Goal: Register for event/course

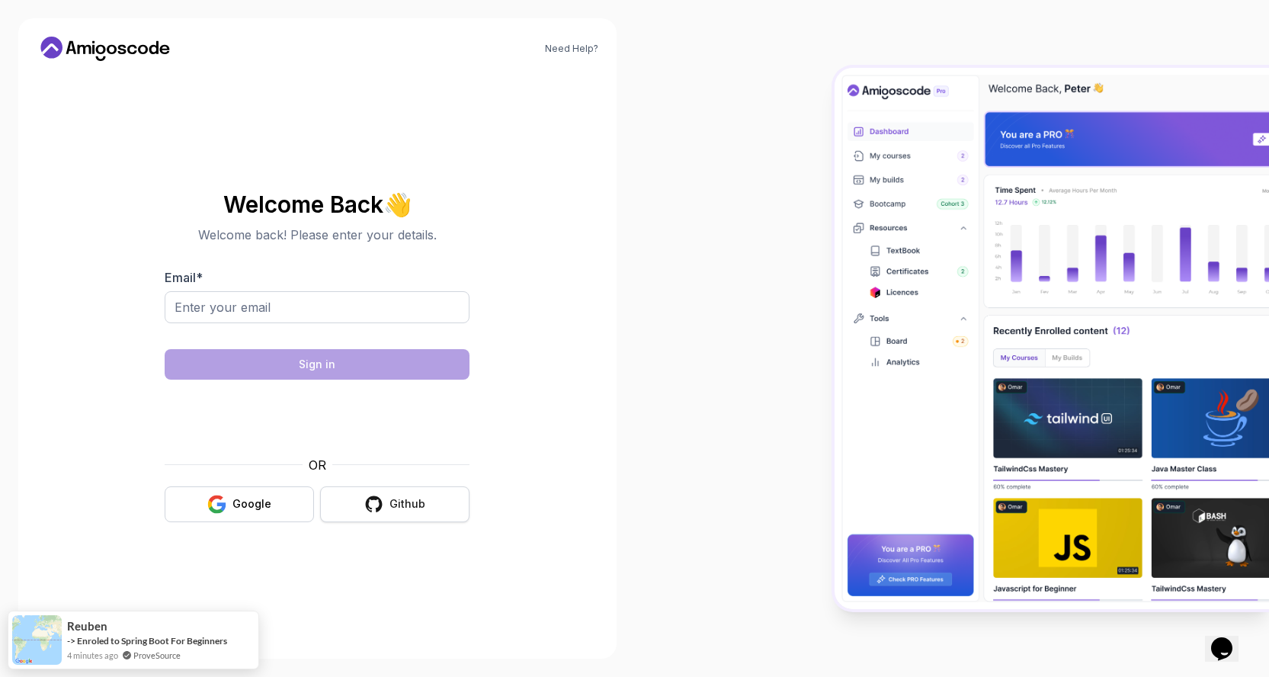
click at [402, 505] on div "Github" at bounding box center [407, 503] width 36 height 15
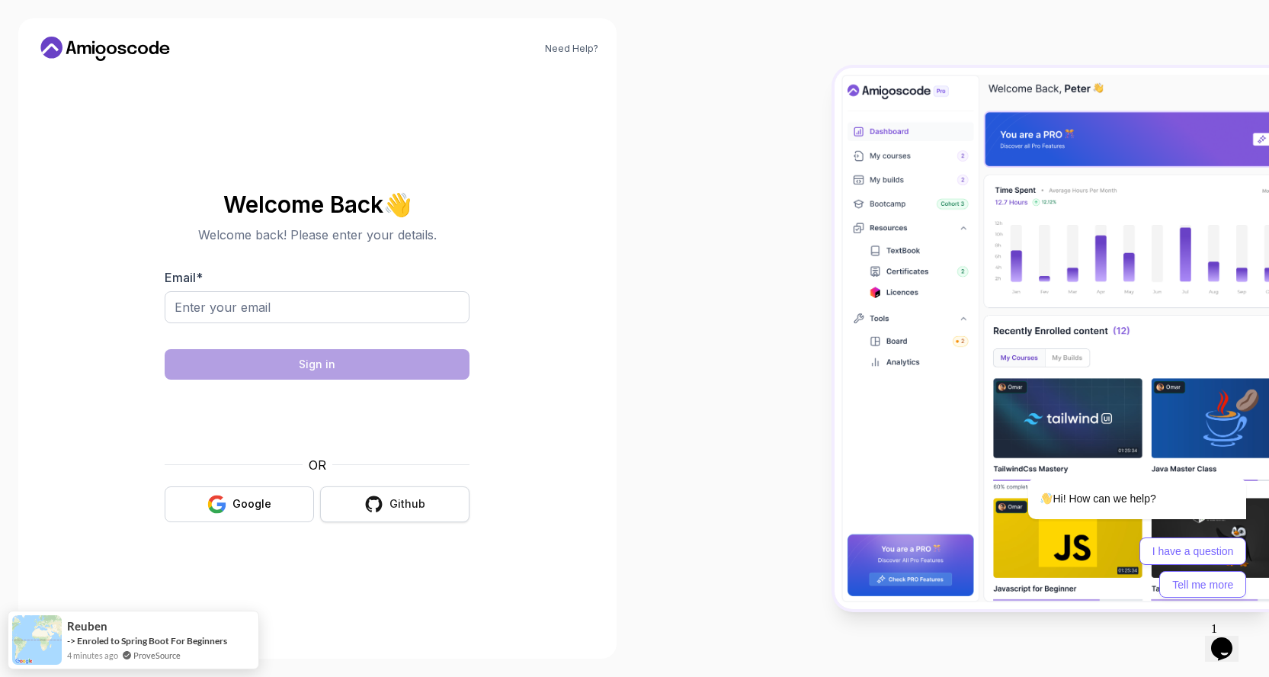
click at [408, 499] on div "Github" at bounding box center [407, 503] width 36 height 15
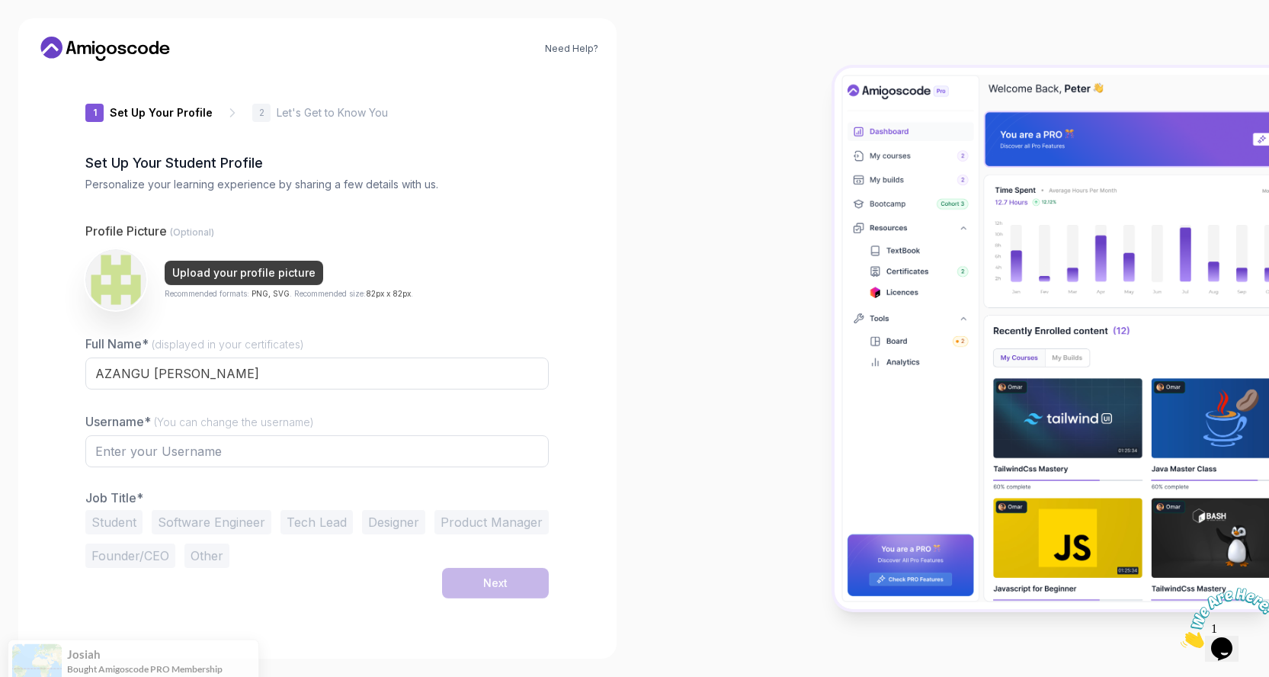
type input "briskorca4bd59"
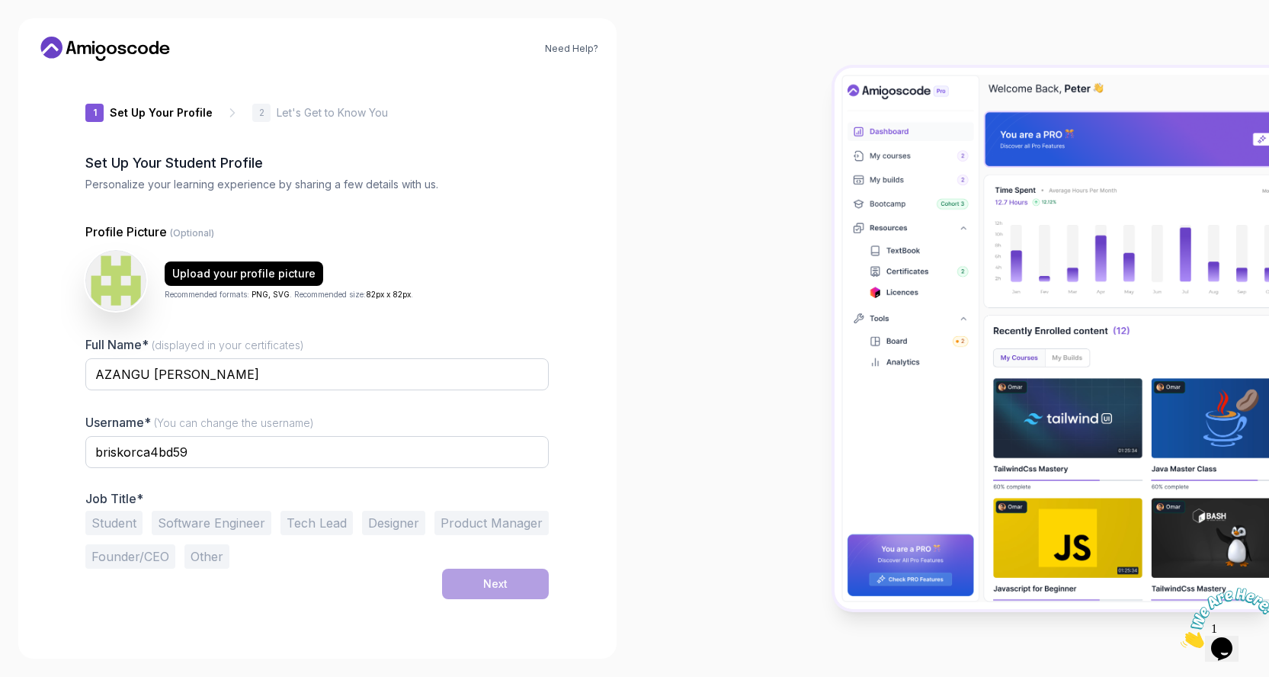
click at [101, 517] on button "Student" at bounding box center [113, 523] width 57 height 24
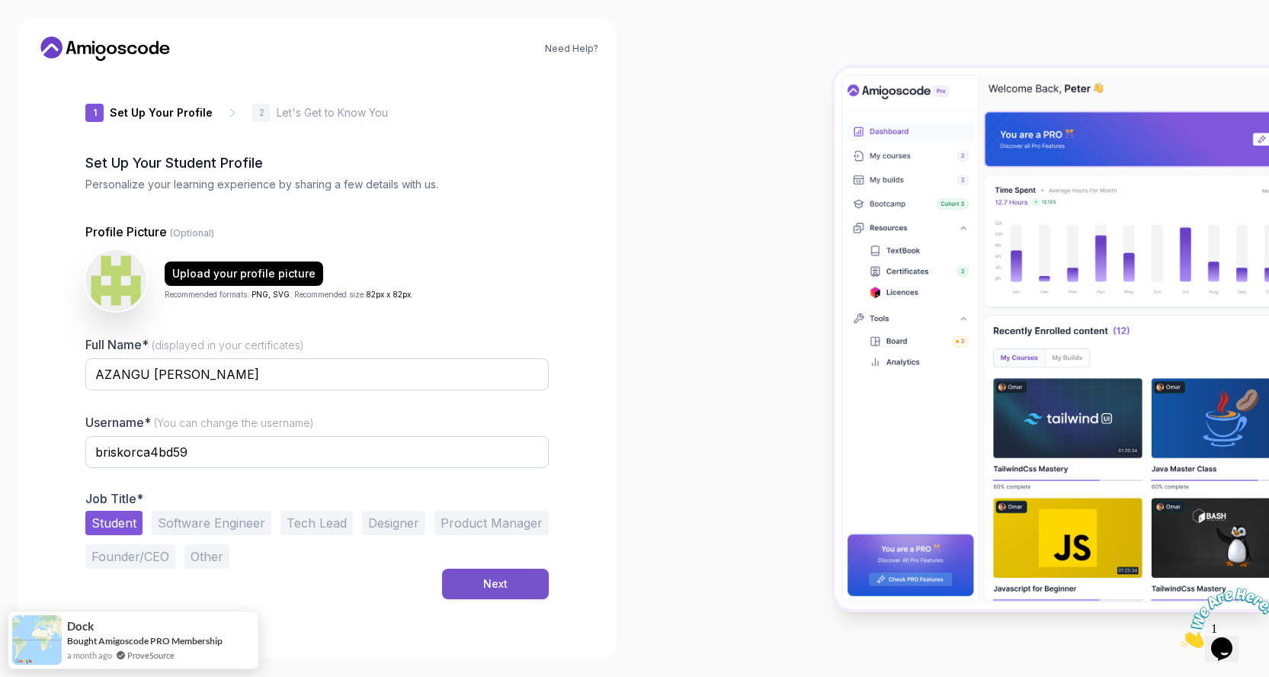
click at [502, 584] on div "Next" at bounding box center [495, 583] width 24 height 15
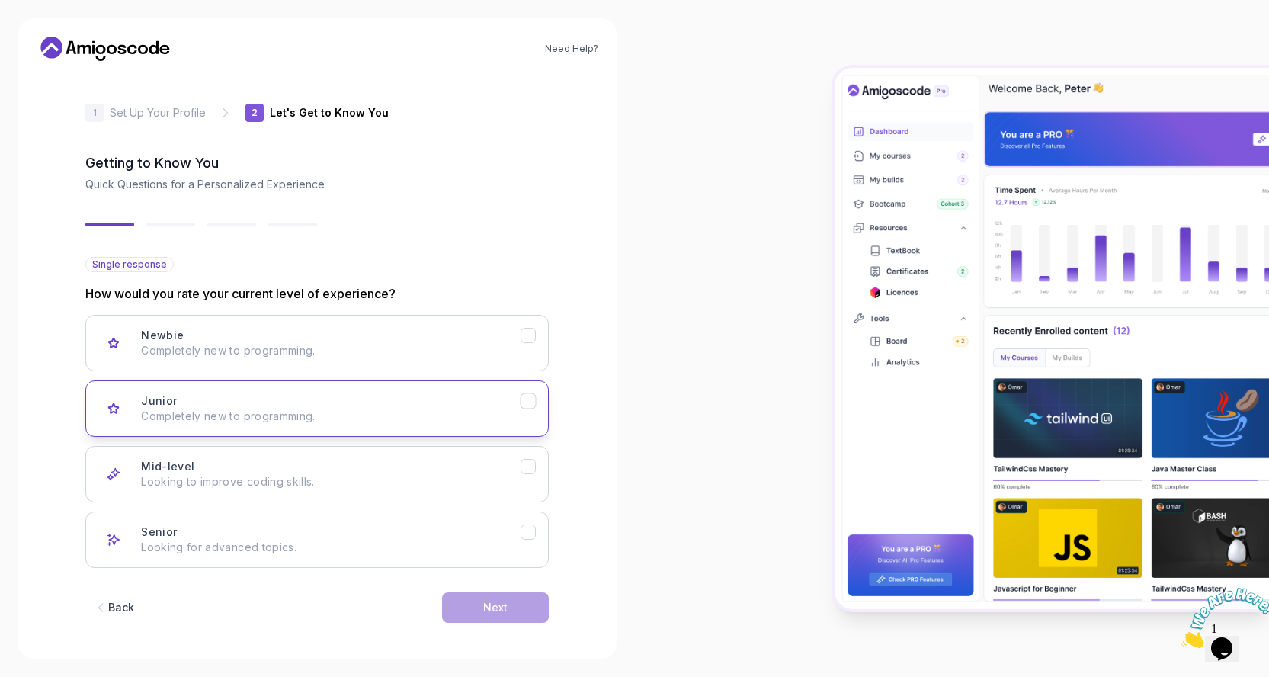
click at [523, 403] on icon "Junior" at bounding box center [528, 401] width 14 height 14
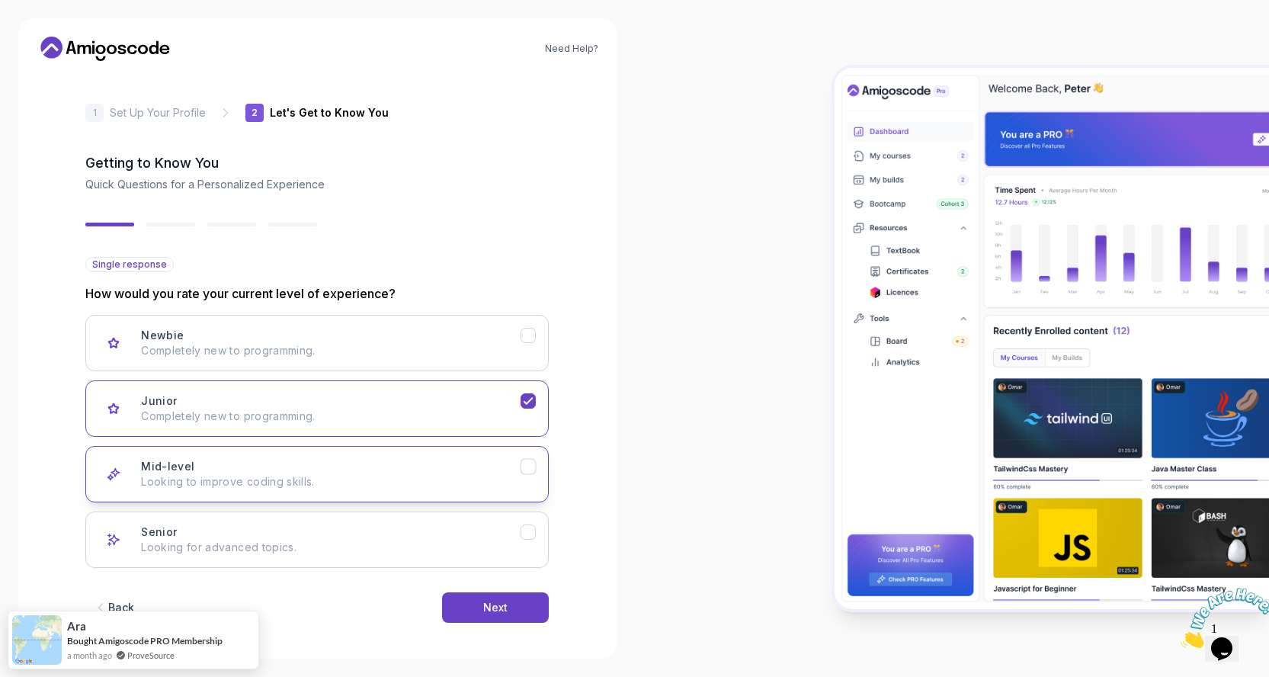
click at [523, 470] on icon "Mid-level" at bounding box center [528, 467] width 14 height 14
click at [505, 615] on button "Next" at bounding box center [495, 607] width 107 height 30
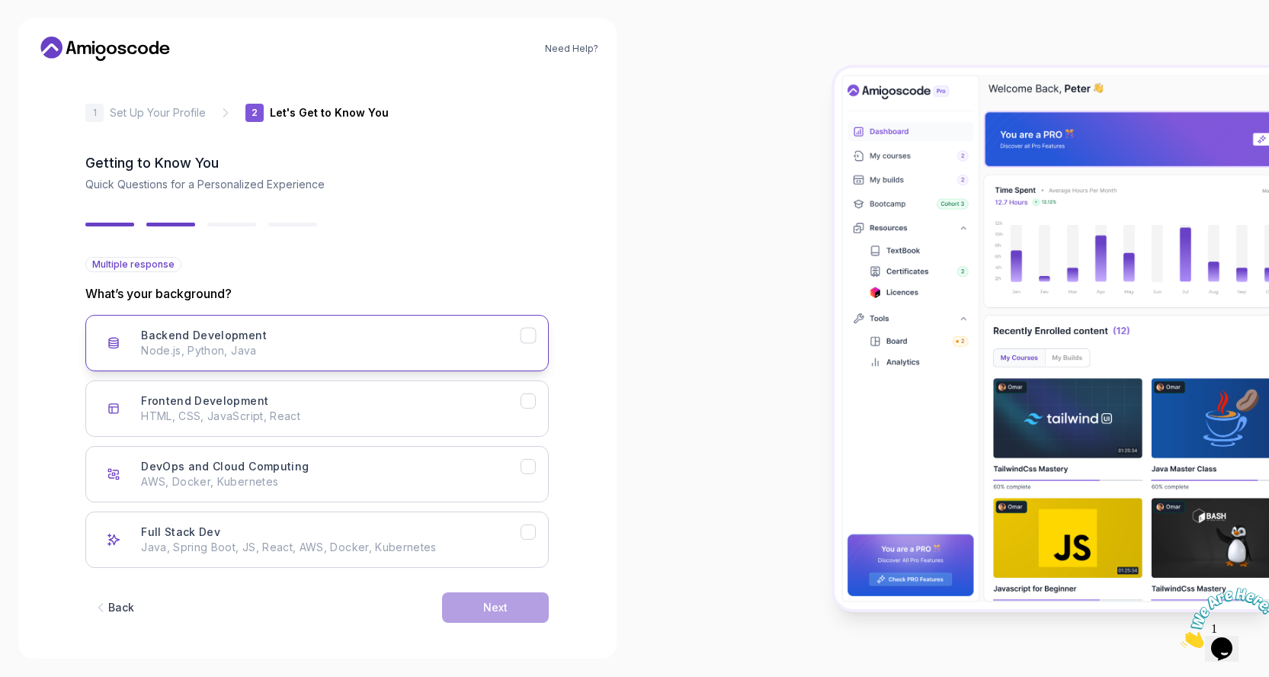
click at [475, 353] on p "Node.js, Python, Java" at bounding box center [331, 350] width 380 height 15
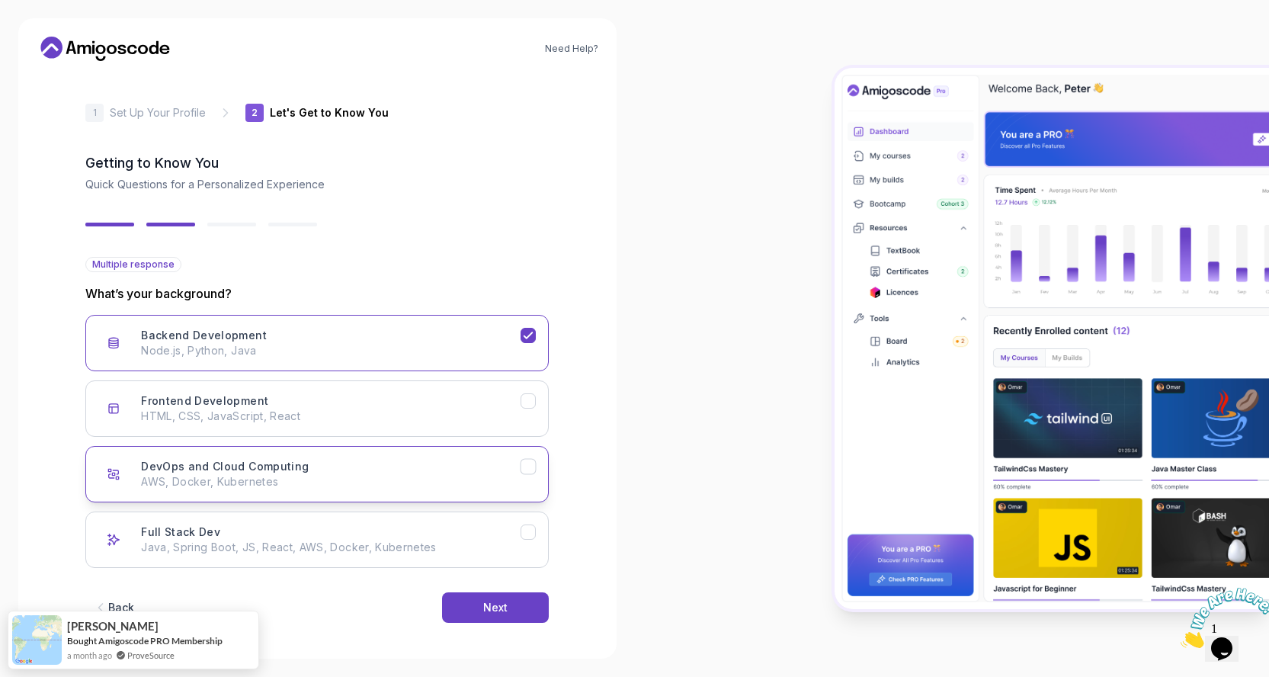
click at [536, 473] on button "DevOps and Cloud Computing AWS, Docker, Kubernetes" at bounding box center [316, 474] width 463 height 56
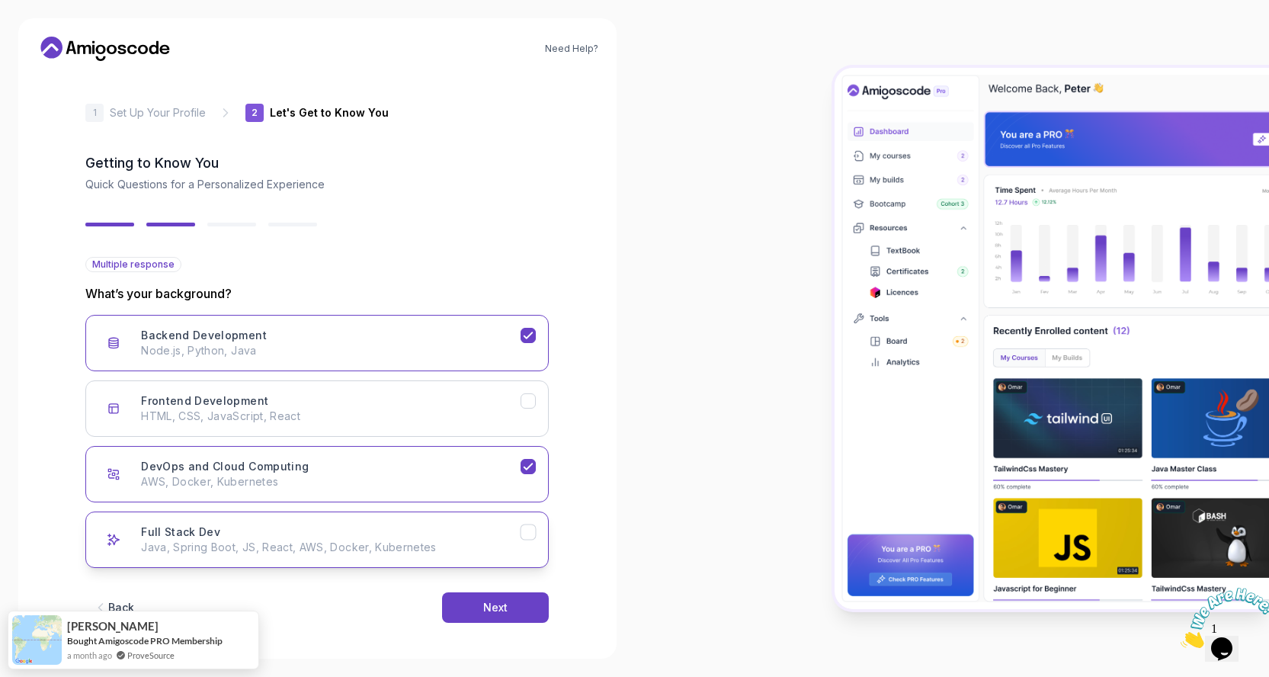
click at [527, 540] on button "Full Stack Dev Java, Spring Boot, JS, React, AWS, Docker, Kubernetes" at bounding box center [316, 539] width 463 height 56
click at [526, 474] on button "DevOps and Cloud Computing AWS, Docker, Kubernetes" at bounding box center [316, 474] width 463 height 56
click at [524, 467] on icon "DevOps and Cloud Computing" at bounding box center [528, 466] width 8 height 6
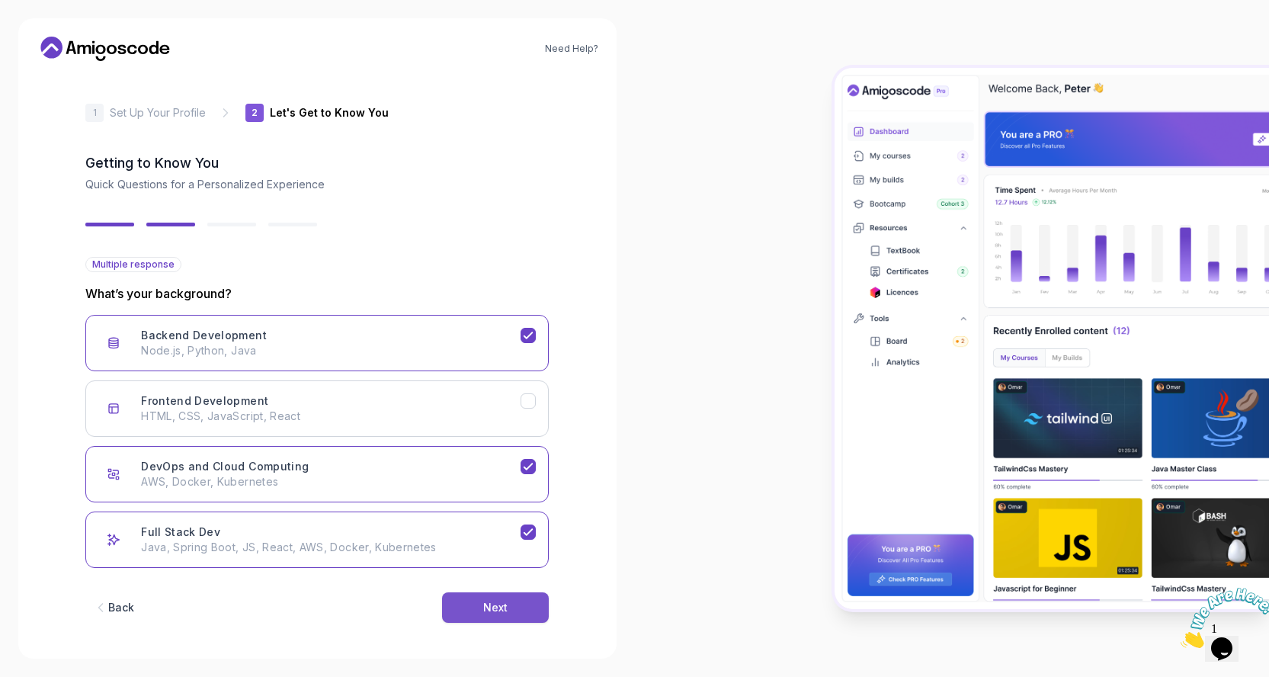
click at [498, 611] on div "Next" at bounding box center [495, 607] width 24 height 15
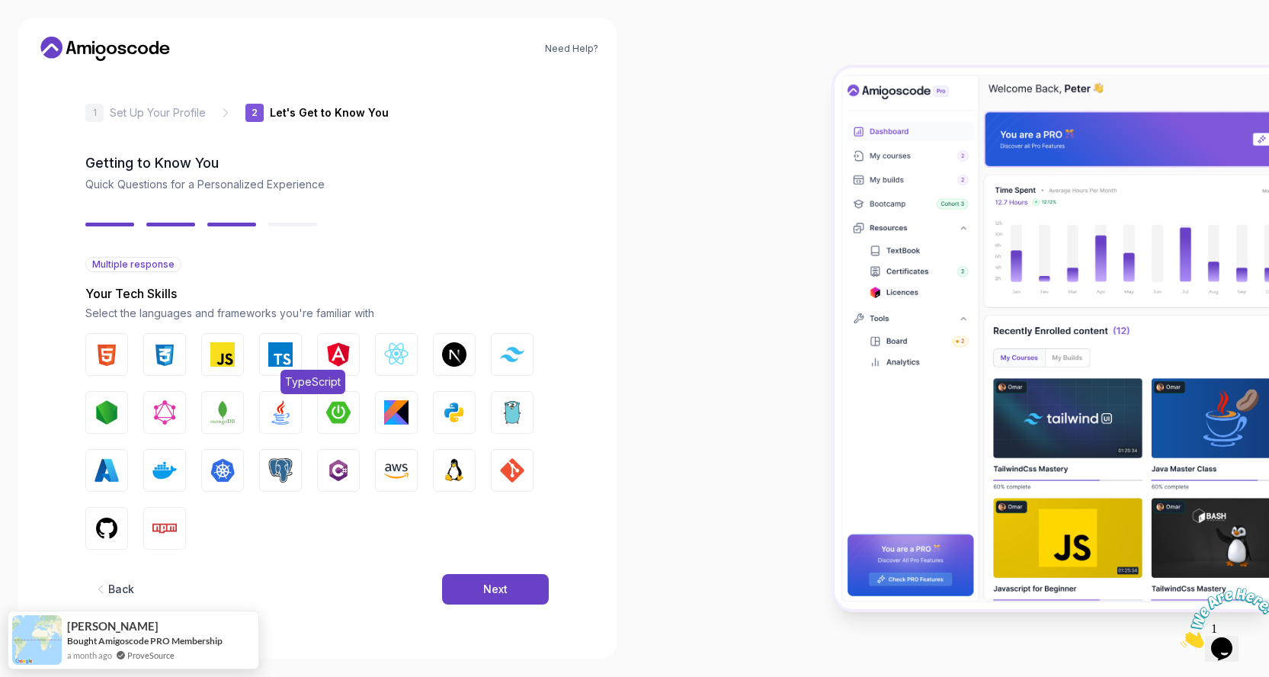
click at [292, 356] on img "button" at bounding box center [280, 354] width 24 height 24
click at [380, 353] on button "React.js" at bounding box center [396, 354] width 43 height 43
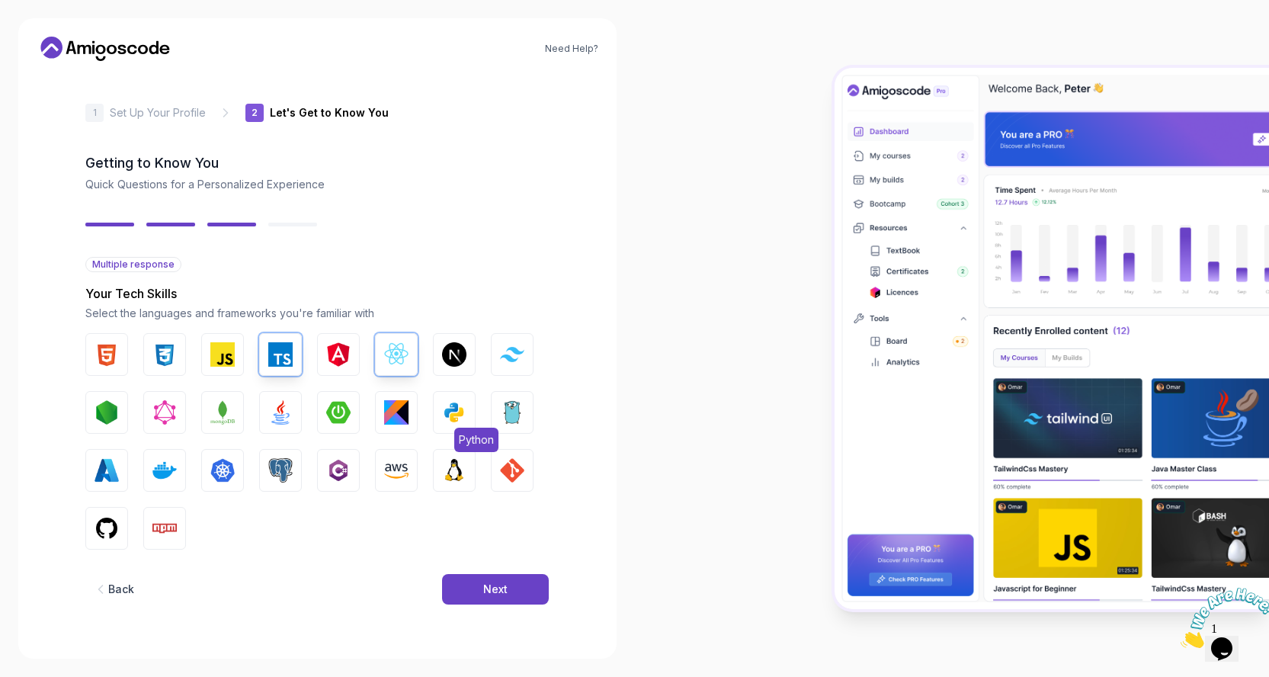
click at [459, 417] on img "button" at bounding box center [454, 412] width 24 height 24
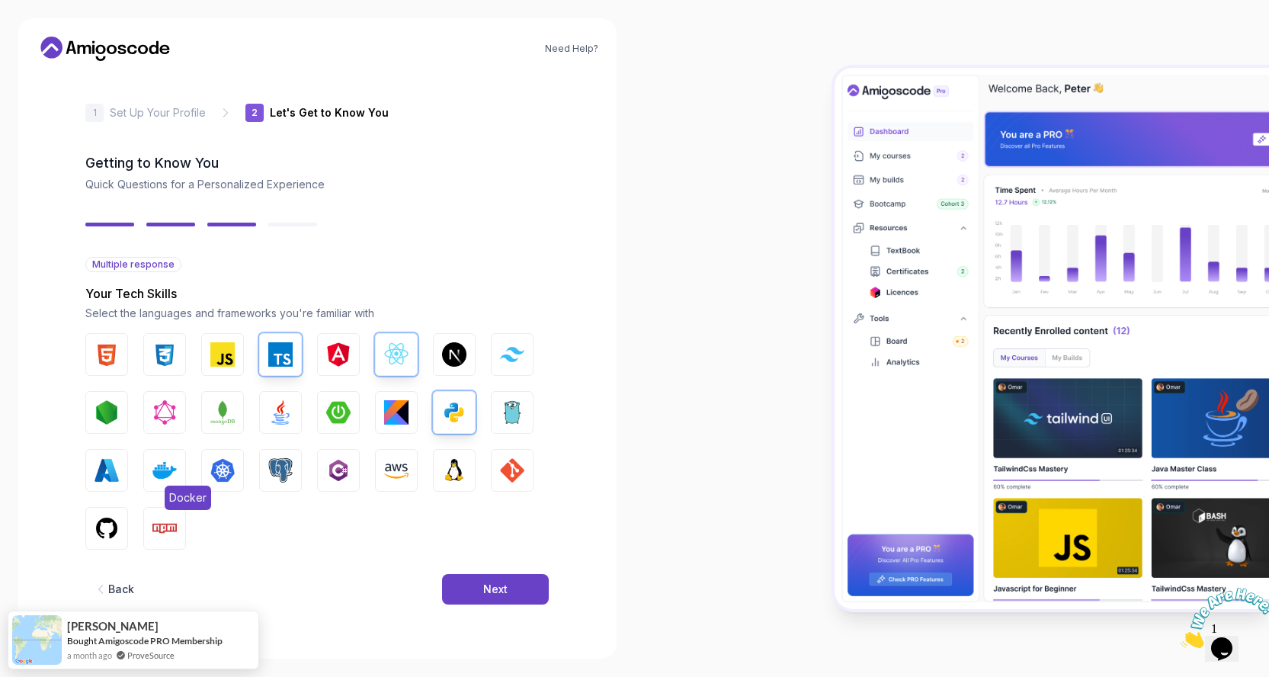
click at [168, 467] on img "button" at bounding box center [164, 470] width 24 height 24
click at [280, 407] on img "button" at bounding box center [280, 412] width 24 height 24
click at [335, 414] on img "button" at bounding box center [338, 412] width 24 height 24
click at [386, 470] on img "button" at bounding box center [396, 470] width 24 height 24
click at [506, 457] on button "GIT" at bounding box center [512, 470] width 43 height 43
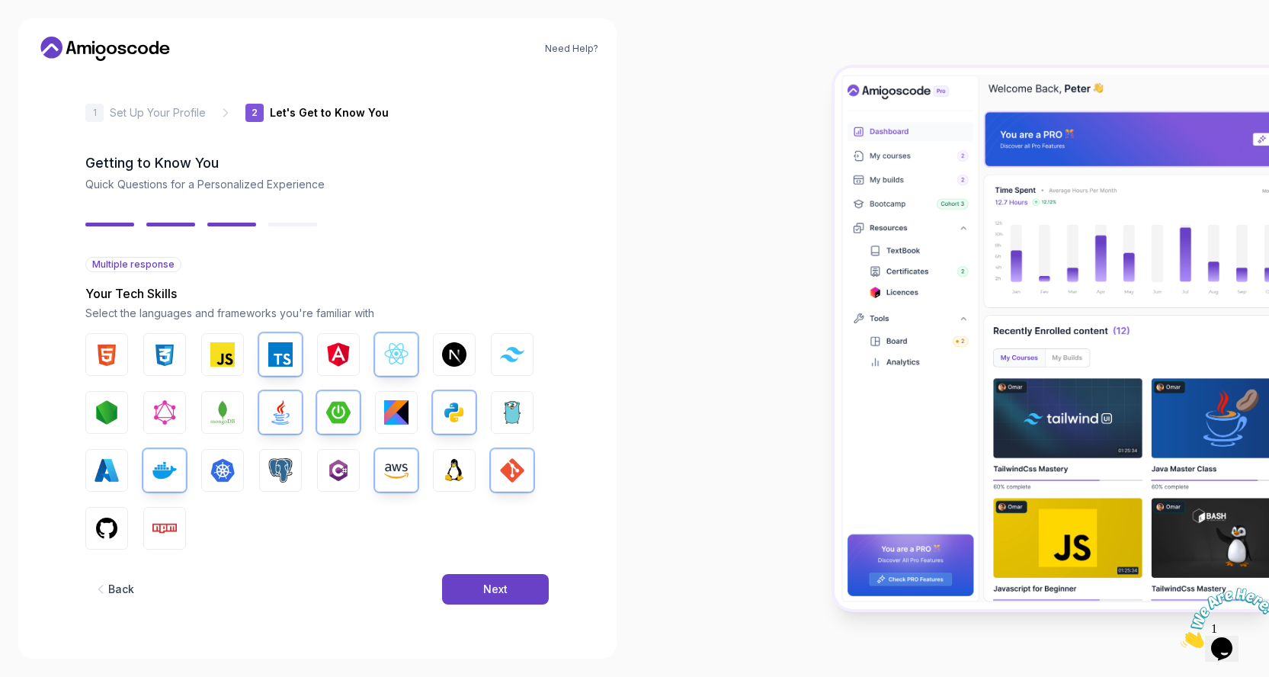
click at [132, 528] on div "HTML CSS JavaScript TypeScript Angular React.js Next.js Tailwind CSS Node.js Gr…" at bounding box center [316, 441] width 463 height 216
click at [122, 530] on button "GitHub" at bounding box center [106, 528] width 43 height 43
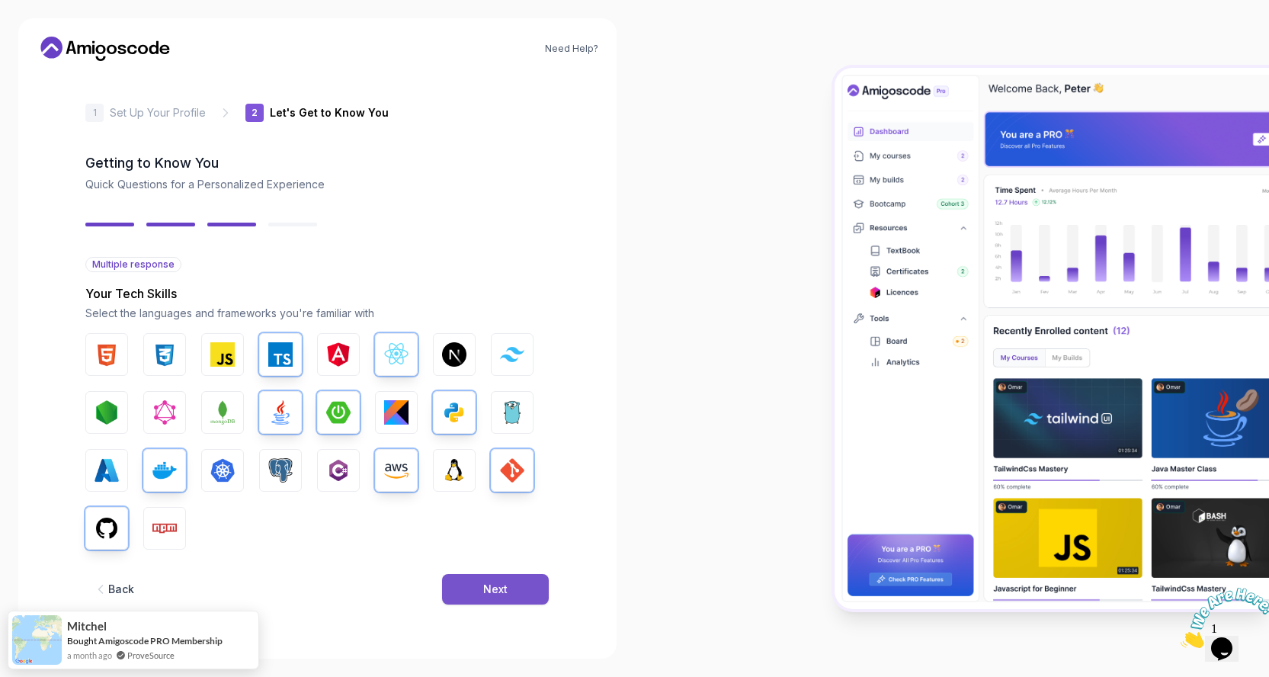
click at [479, 585] on button "Next" at bounding box center [495, 589] width 107 height 30
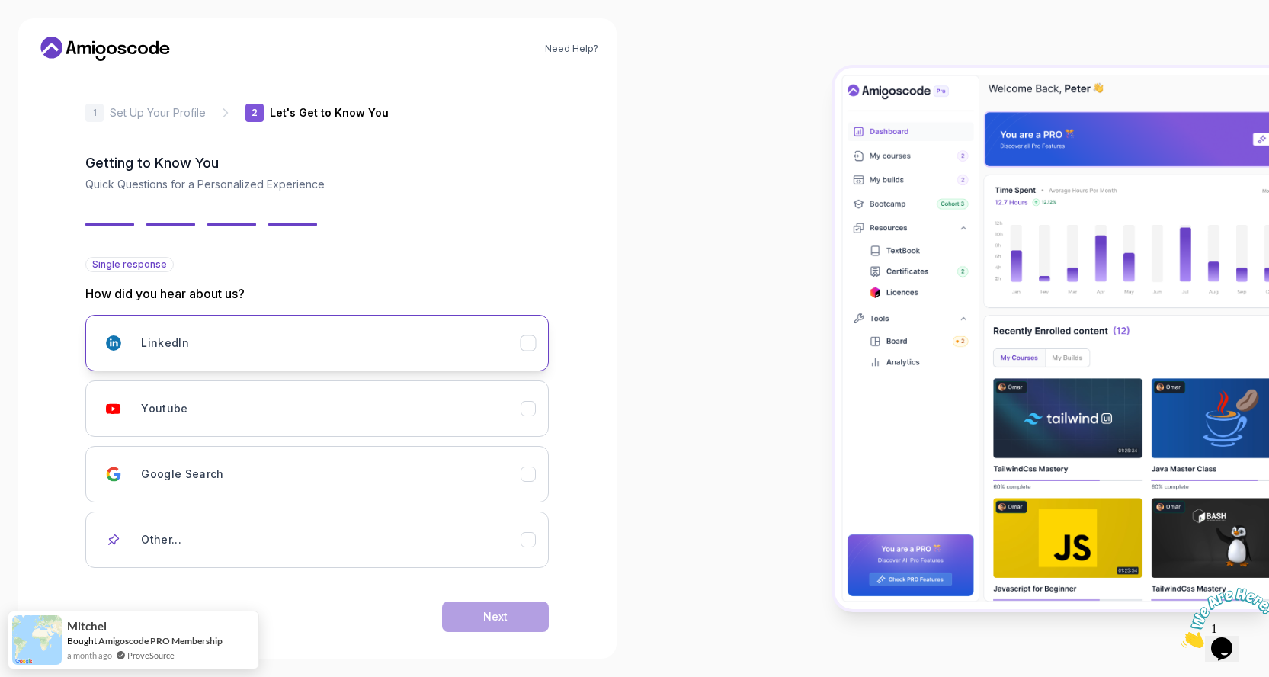
click at [534, 335] on div "LinkedIn" at bounding box center [528, 342] width 15 height 15
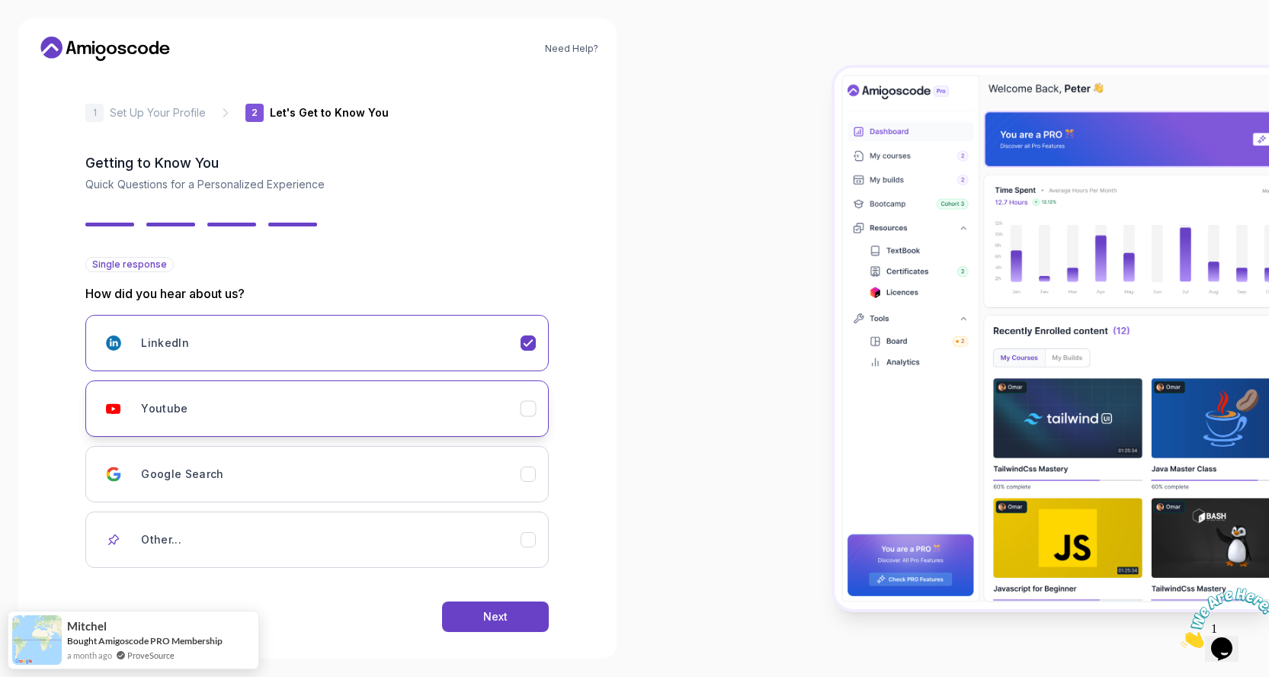
click at [529, 416] on button "Youtube" at bounding box center [316, 408] width 463 height 56
click at [536, 340] on div "LinkedIn" at bounding box center [529, 343] width 16 height 16
click at [529, 411] on icon "Youtube" at bounding box center [528, 409] width 14 height 14
click at [515, 609] on button "Next" at bounding box center [495, 616] width 107 height 30
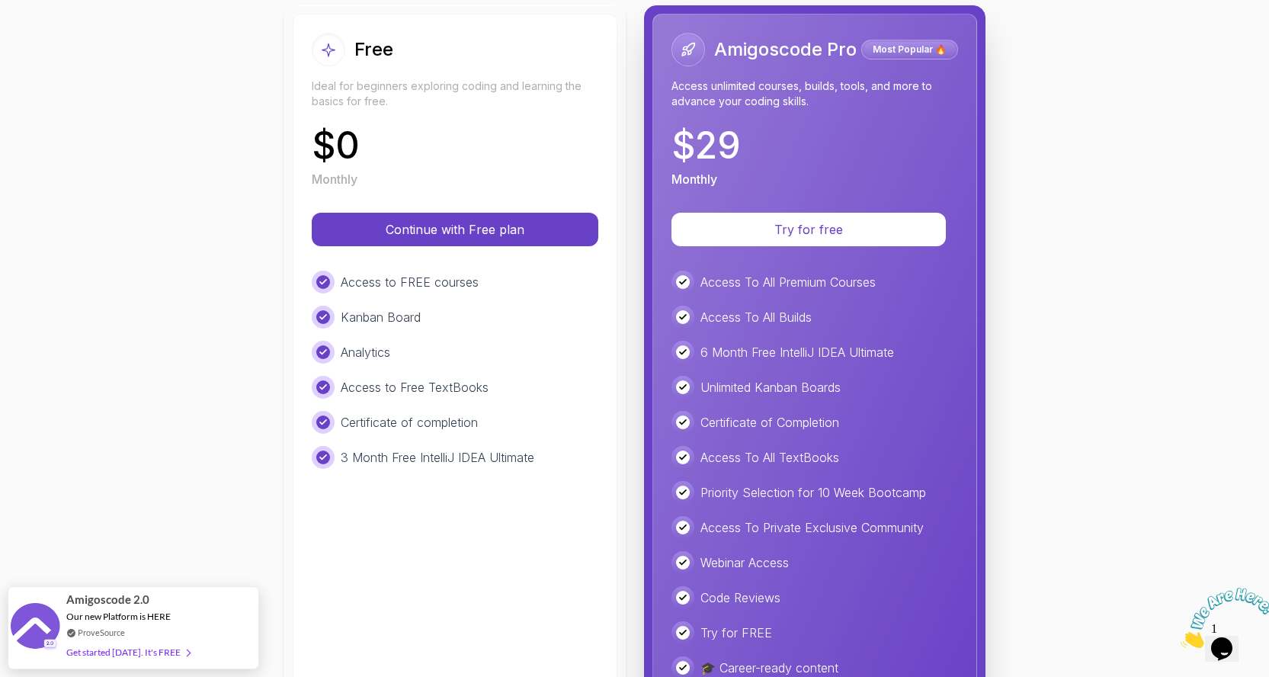
scroll to position [181, 0]
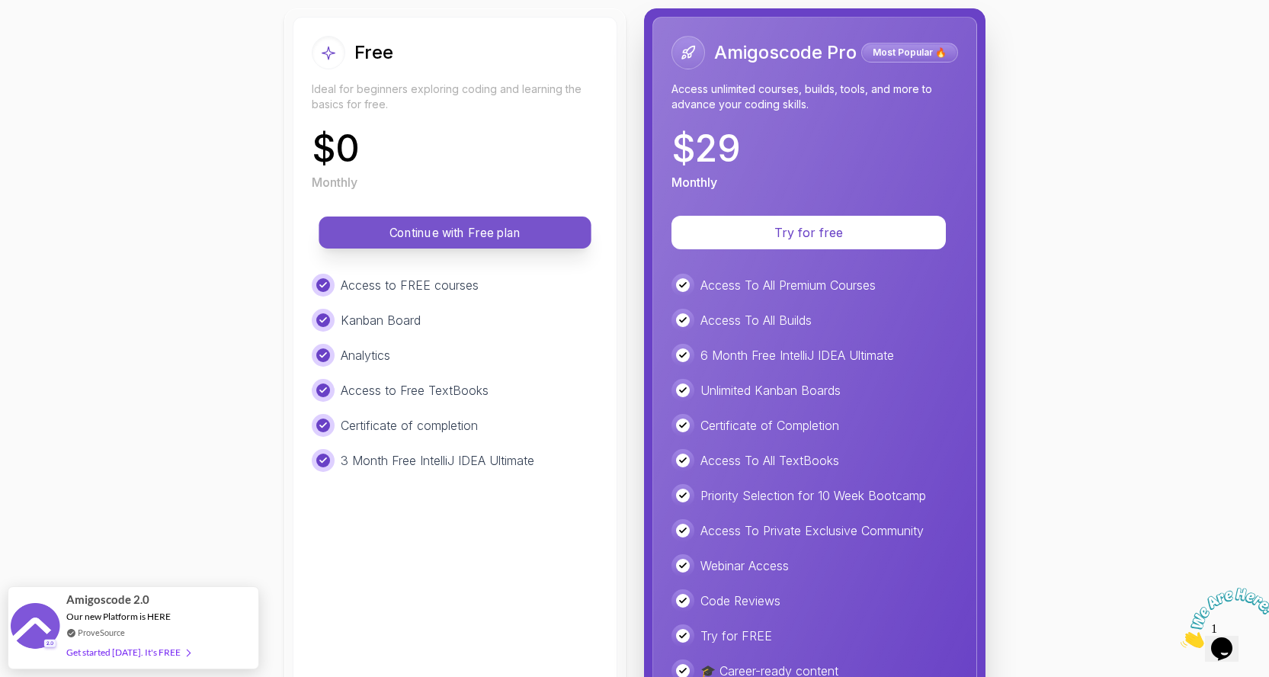
click at [503, 229] on p "Continue with Free plan" at bounding box center [455, 233] width 238 height 18
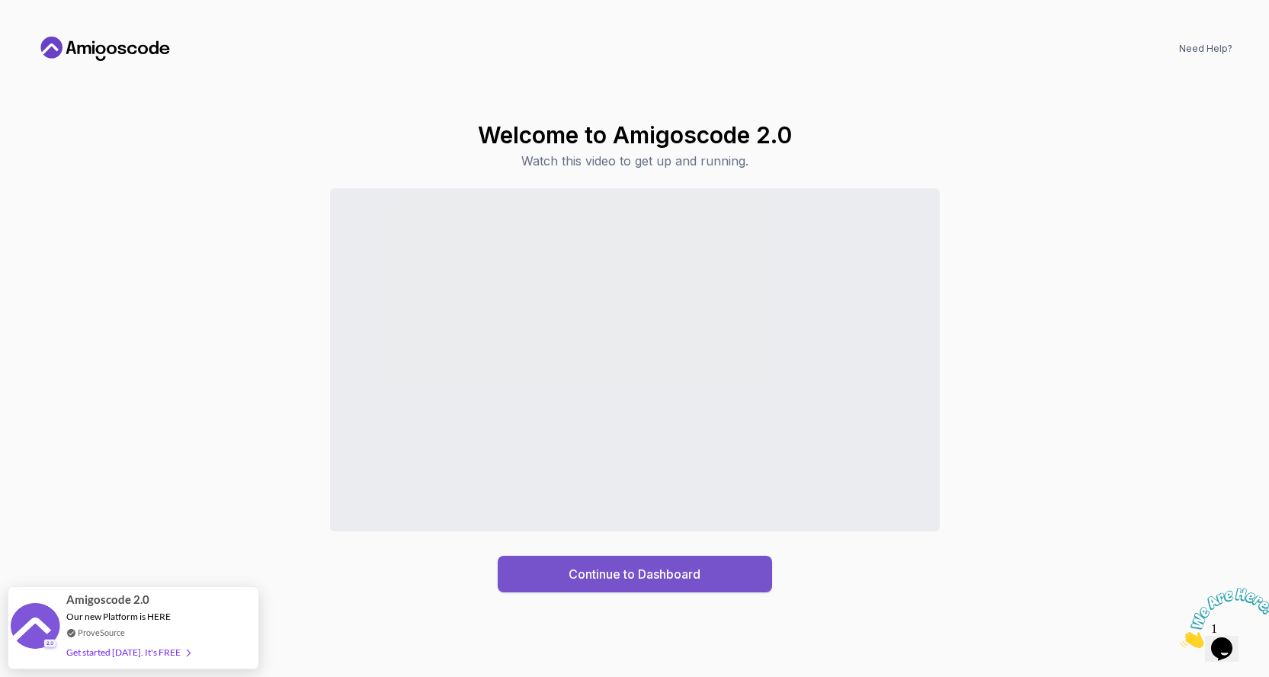
click at [656, 568] on div "Continue to Dashboard" at bounding box center [635, 574] width 132 height 18
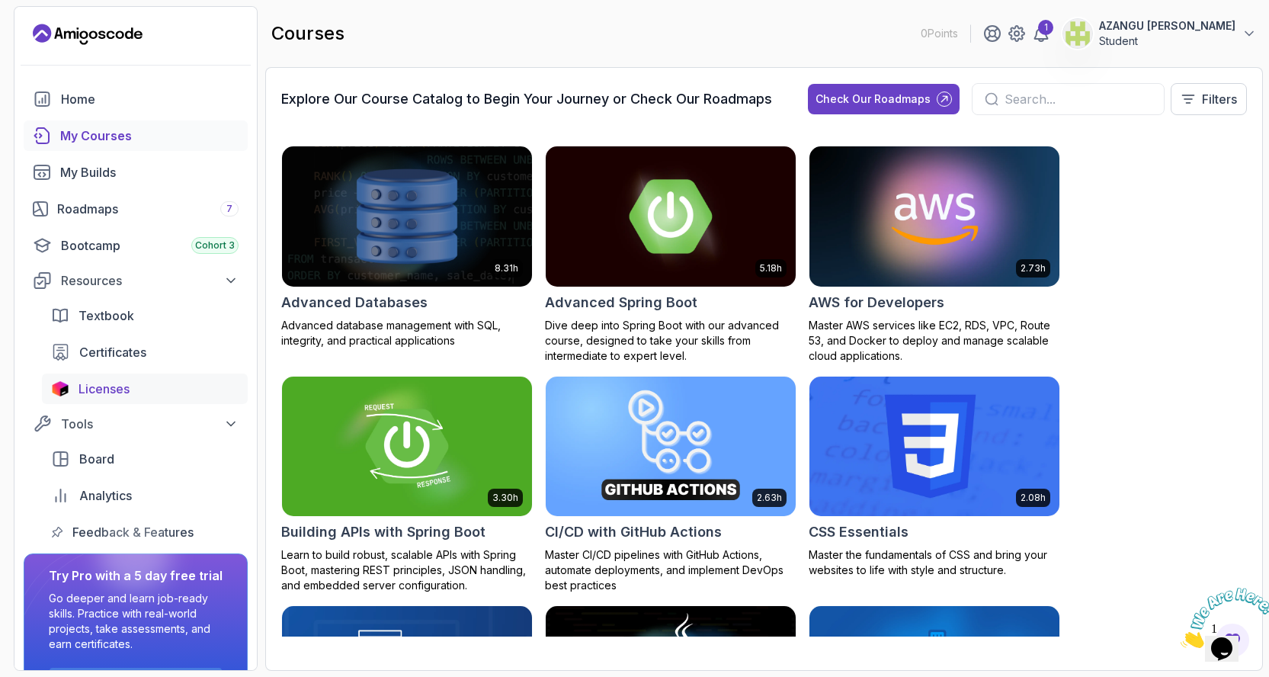
click at [143, 389] on div "Licenses" at bounding box center [159, 389] width 160 height 18
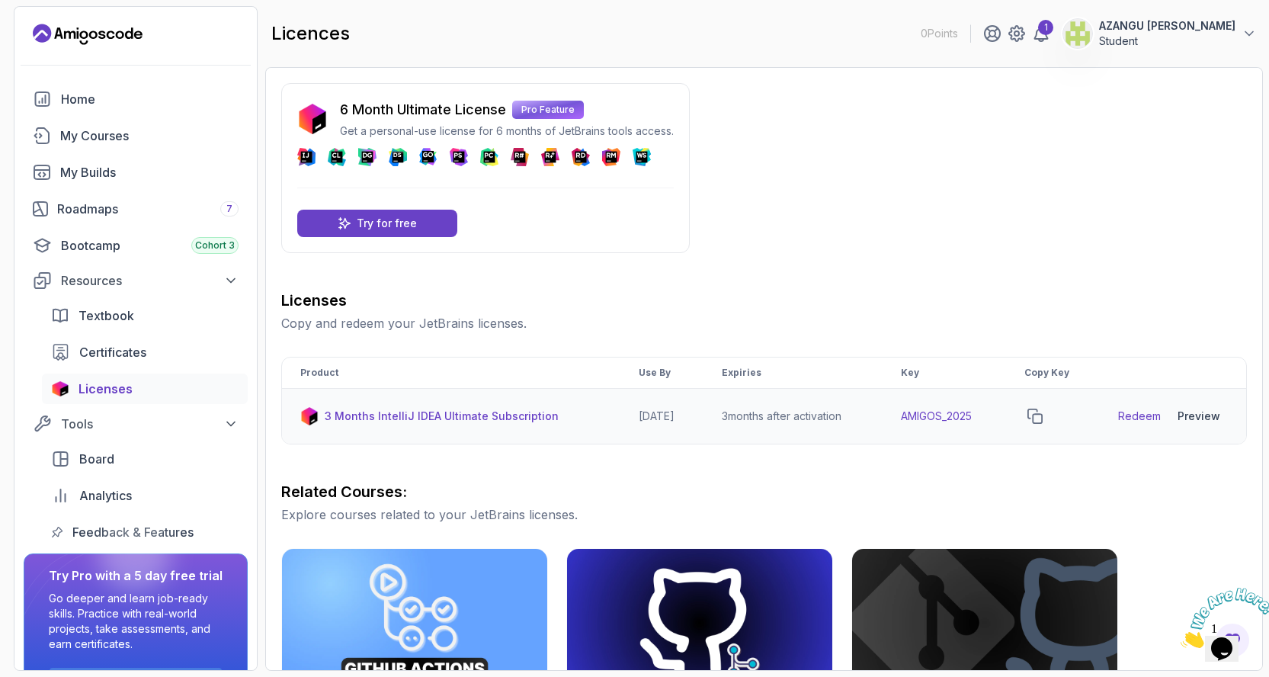
click at [1155, 415] on link "Redeem" at bounding box center [1139, 416] width 43 height 15
click at [945, 418] on td "AMIGOS_2025" at bounding box center [944, 417] width 123 height 56
copy td "AMIGOS_2025"
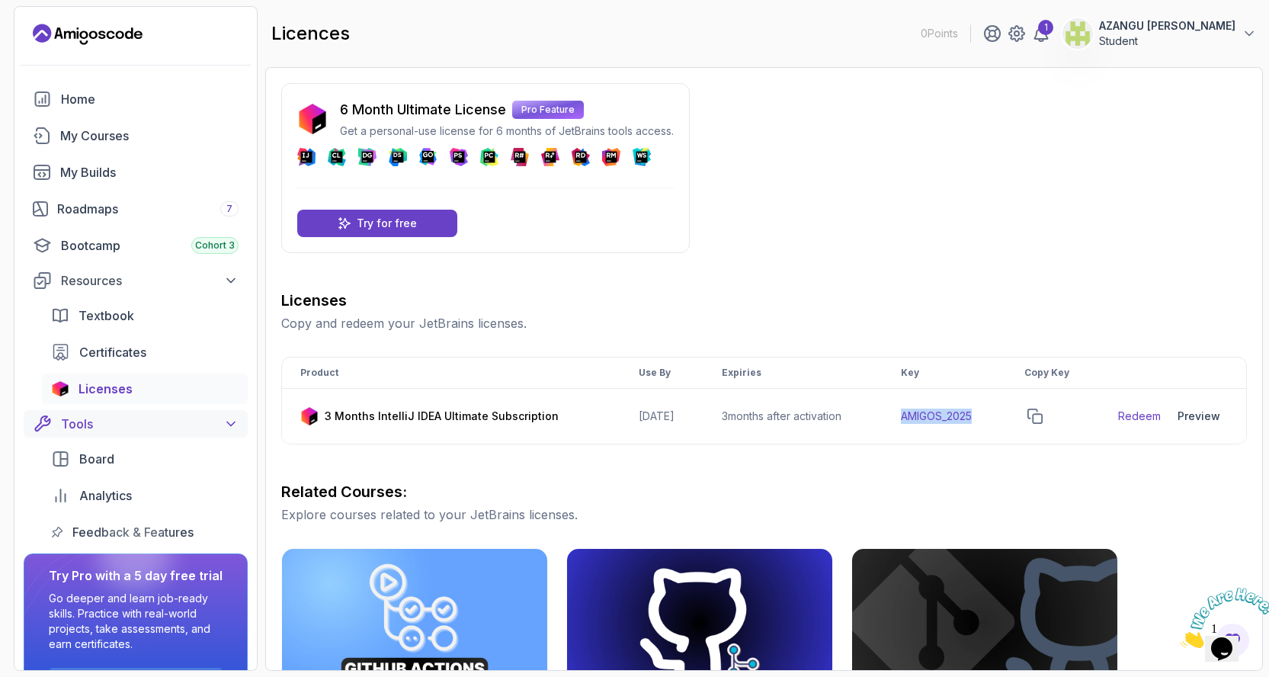
click at [225, 427] on icon at bounding box center [230, 423] width 15 height 15
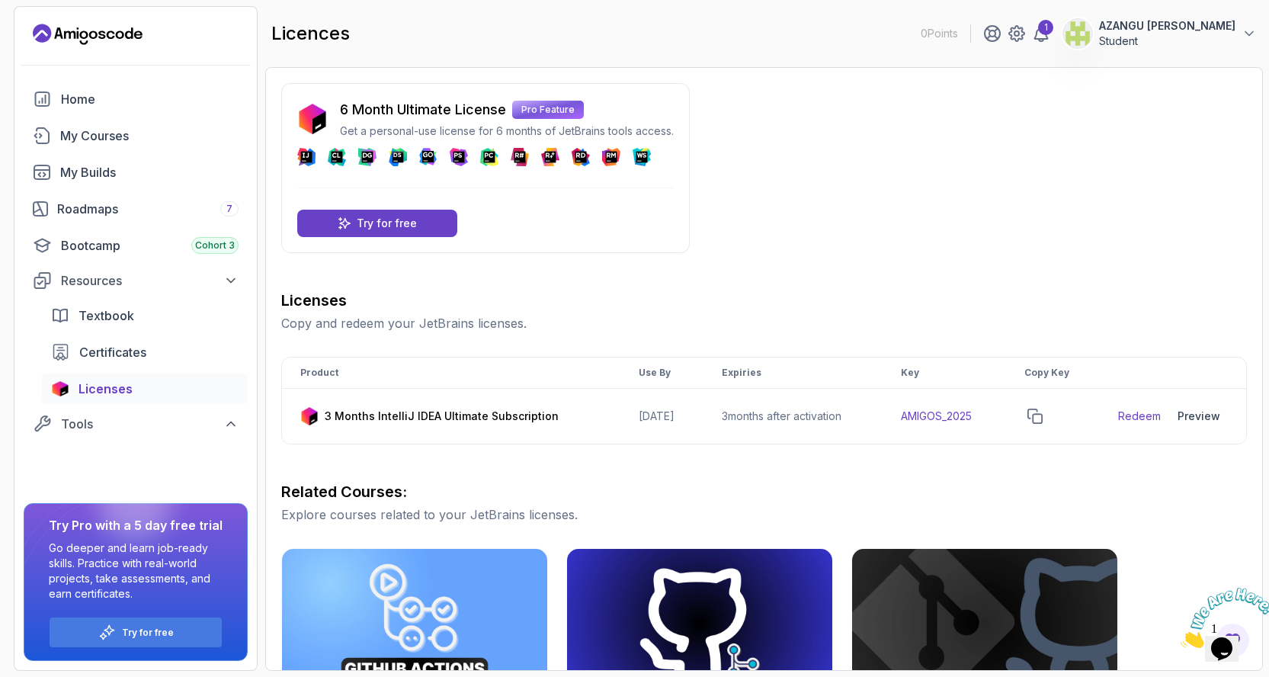
click at [195, 442] on div "Home My Courses My Builds Roadmaps 7 Bootcamp Cohort 3 Resources Textbook Certi…" at bounding box center [135, 377] width 242 height 586
click at [184, 467] on div "Home My Courses My Builds Roadmaps 7 Bootcamp Cohort 3 Resources Textbook Certi…" at bounding box center [135, 377] width 242 height 586
drag, startPoint x: 184, startPoint y: 467, endPoint x: 170, endPoint y: 432, distance: 37.7
click at [181, 459] on div "Home My Courses My Builds Roadmaps 7 Bootcamp Cohort 3 Resources Textbook Certi…" at bounding box center [135, 377] width 242 height 586
click at [195, 359] on div "Certificates" at bounding box center [158, 352] width 159 height 18
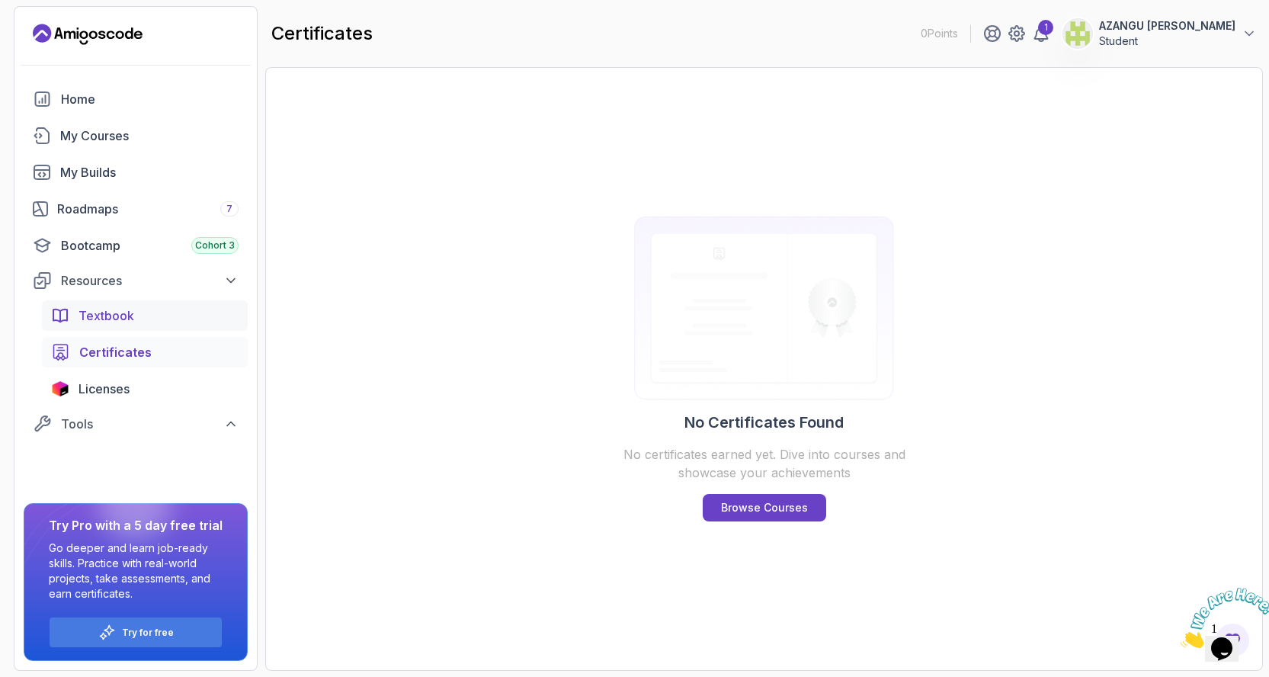
click at [161, 309] on div "Textbook" at bounding box center [159, 315] width 160 height 18
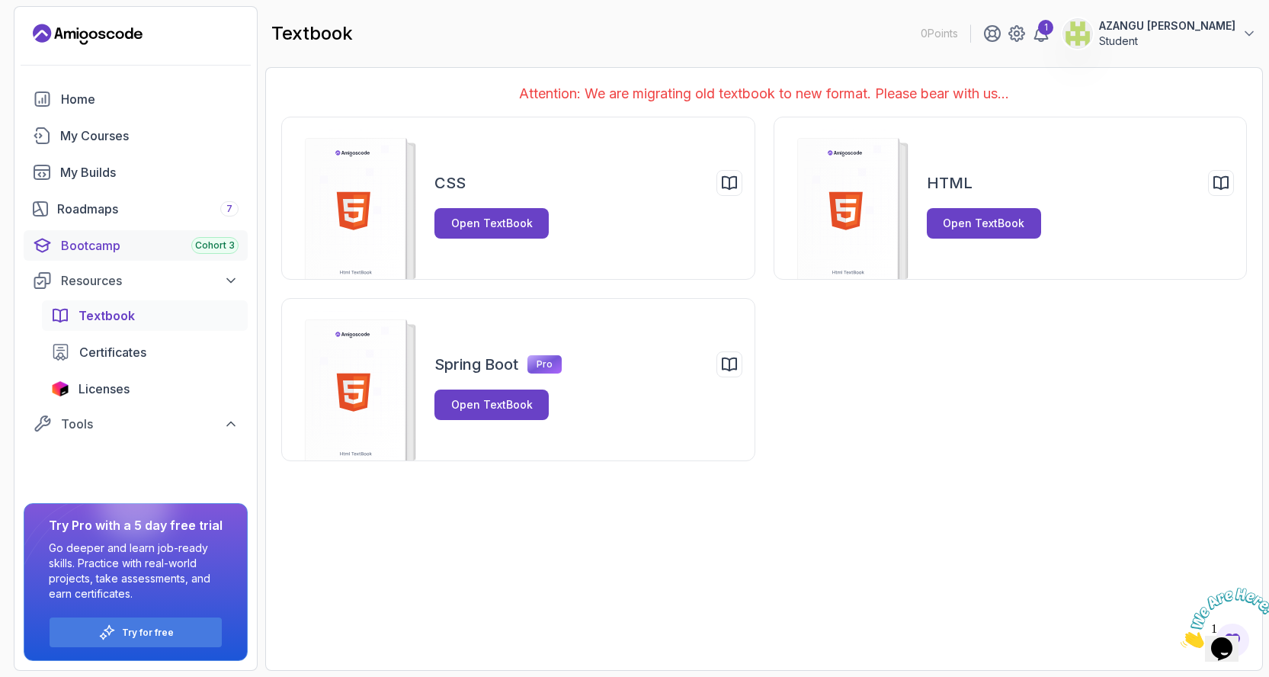
click at [201, 249] on span "Cohort 3" at bounding box center [215, 245] width 40 height 12
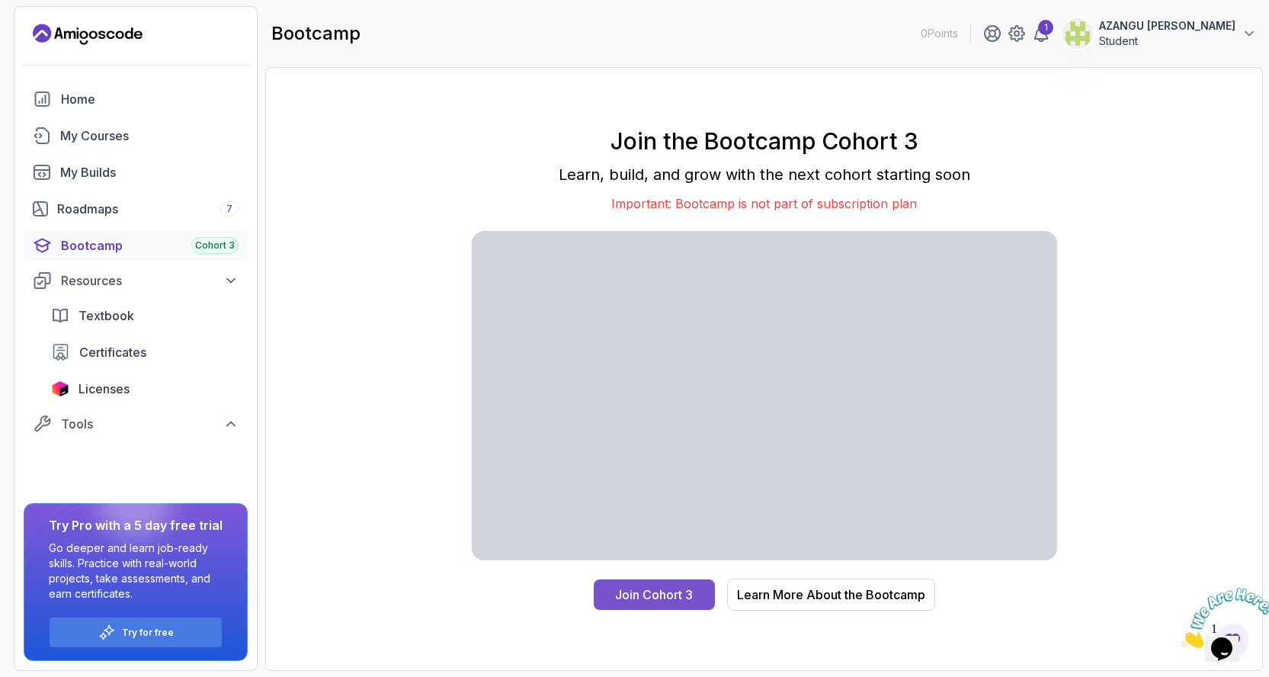
click at [664, 595] on div "Join Cohort 3" at bounding box center [654, 594] width 78 height 18
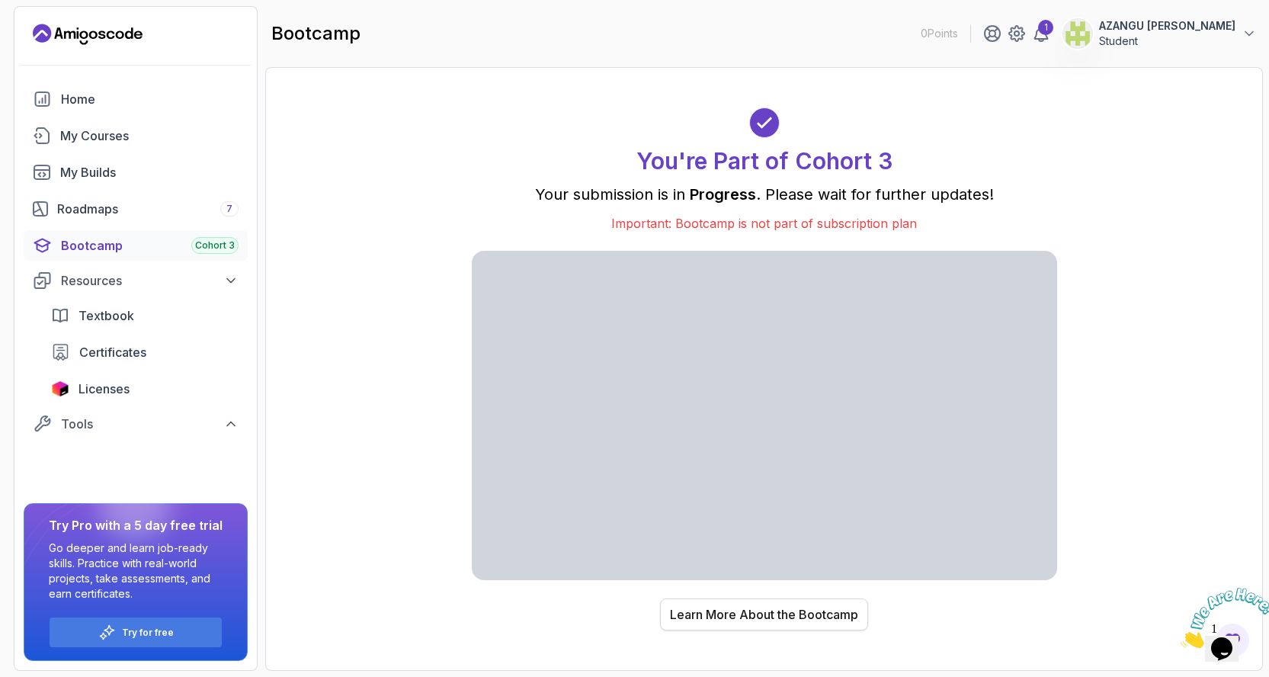
click at [736, 621] on div "Learn More About the Bootcamp" at bounding box center [764, 614] width 188 height 18
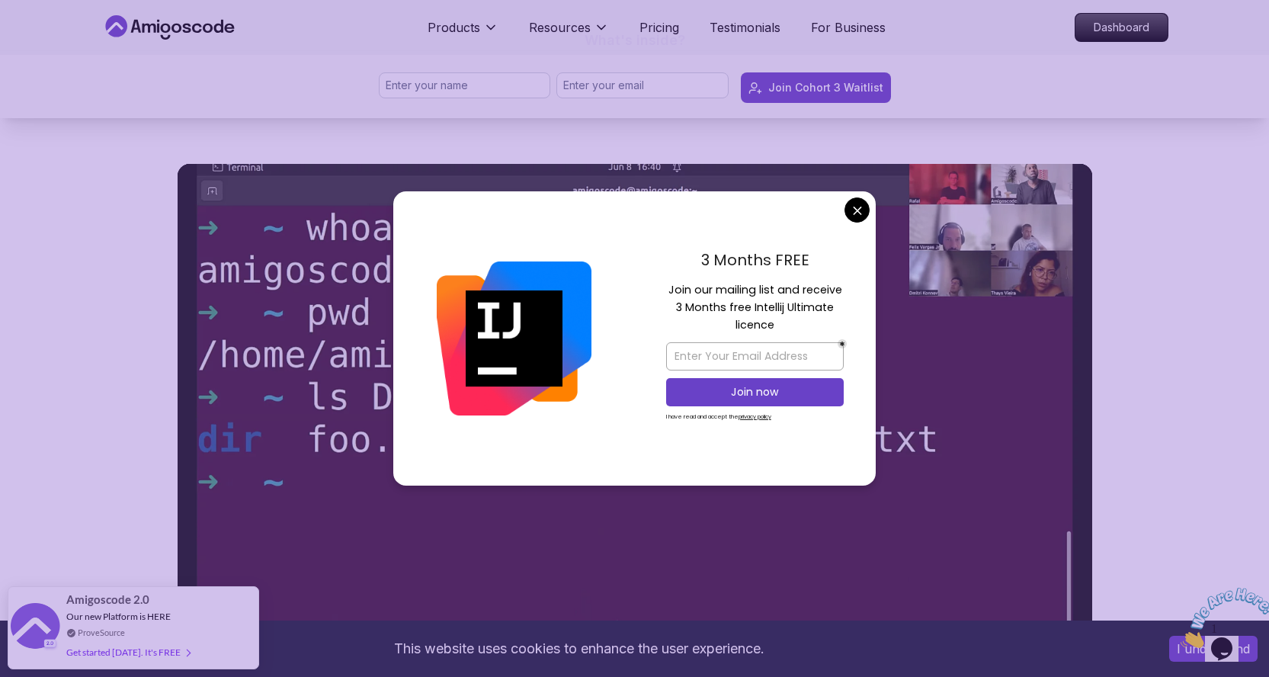
scroll to position [647, 0]
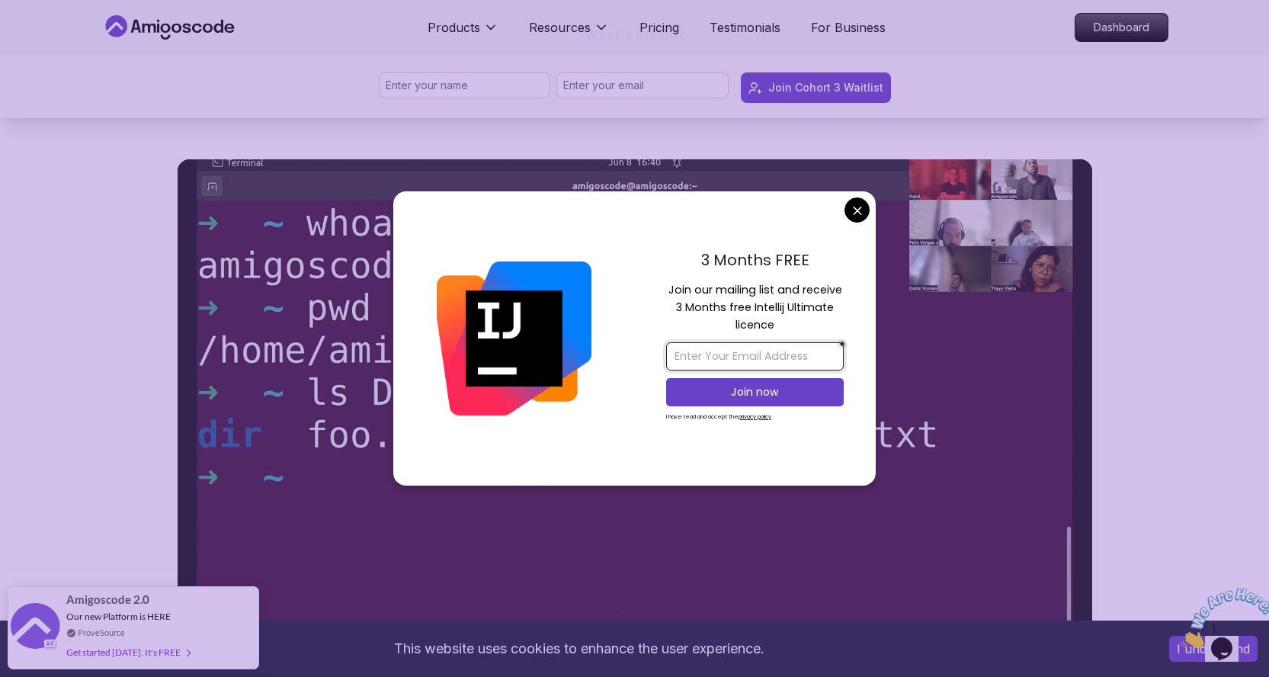
click at [732, 361] on input "email" at bounding box center [755, 356] width 178 height 28
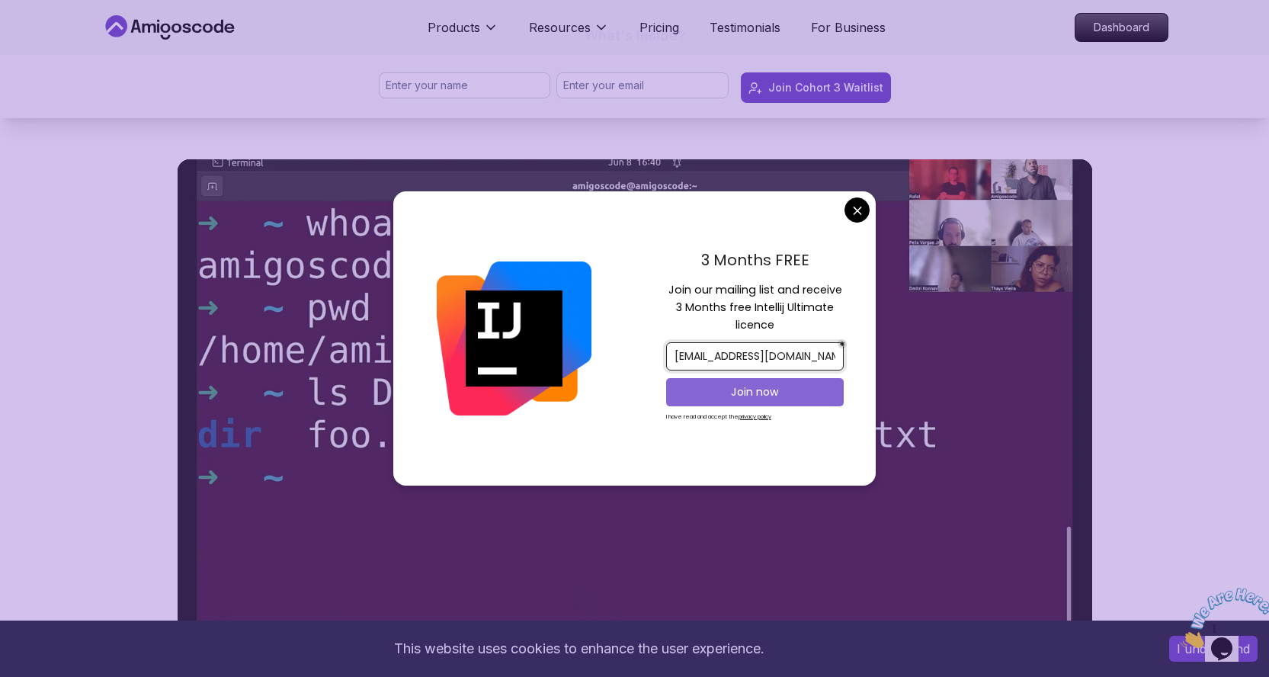
type input "[EMAIL_ADDRESS][DOMAIN_NAME]"
click at [759, 399] on button "Join now" at bounding box center [755, 392] width 178 height 28
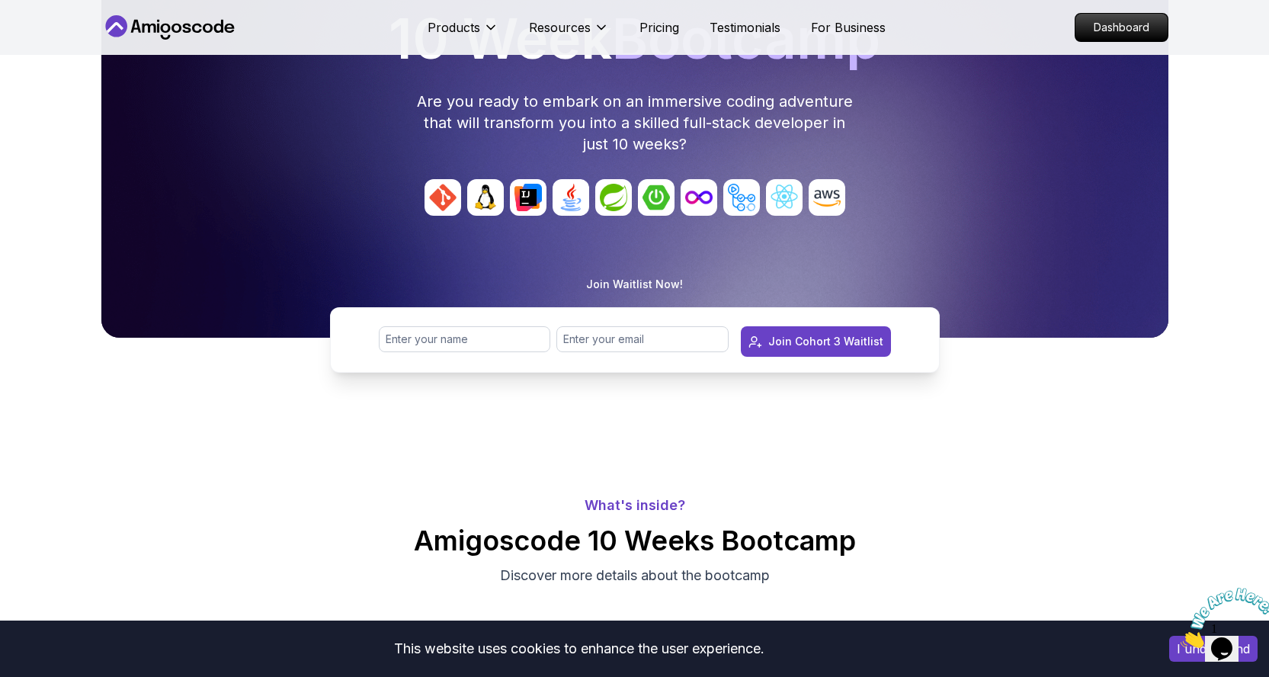
scroll to position [0, 0]
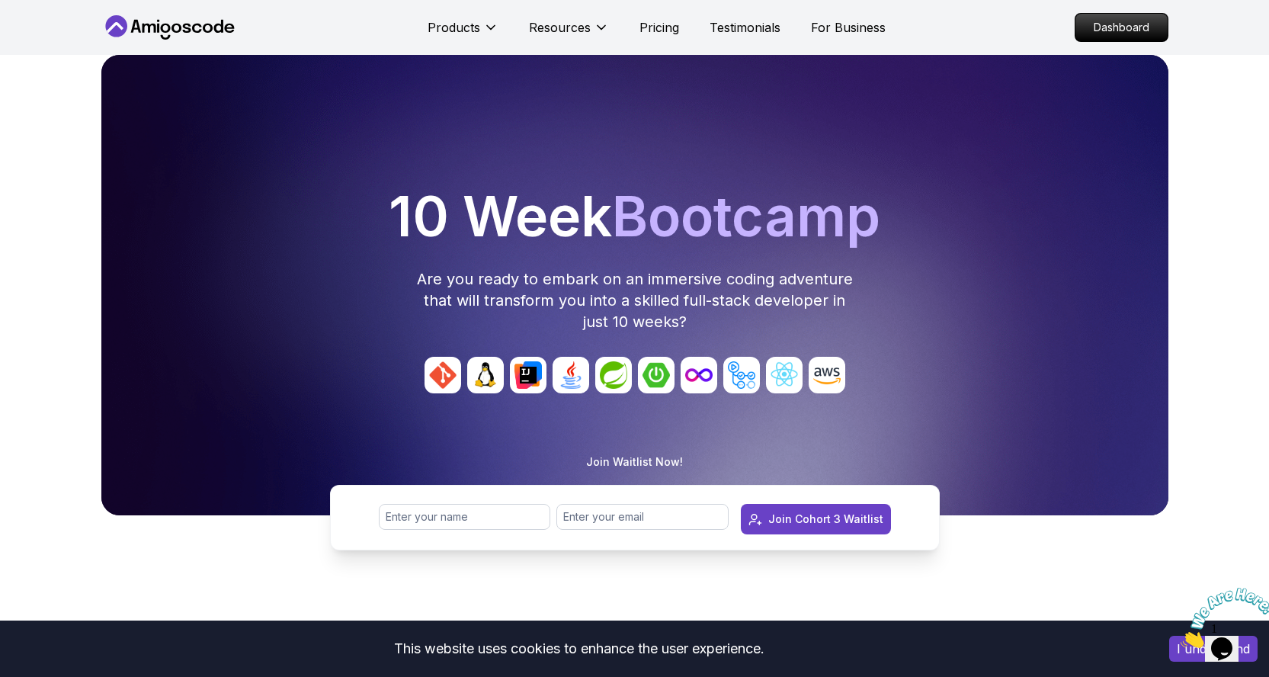
click at [682, 26] on div "Products Resources Pricing Testimonials For Business" at bounding box center [657, 27] width 458 height 30
click at [667, 25] on p "Pricing" at bounding box center [659, 27] width 40 height 18
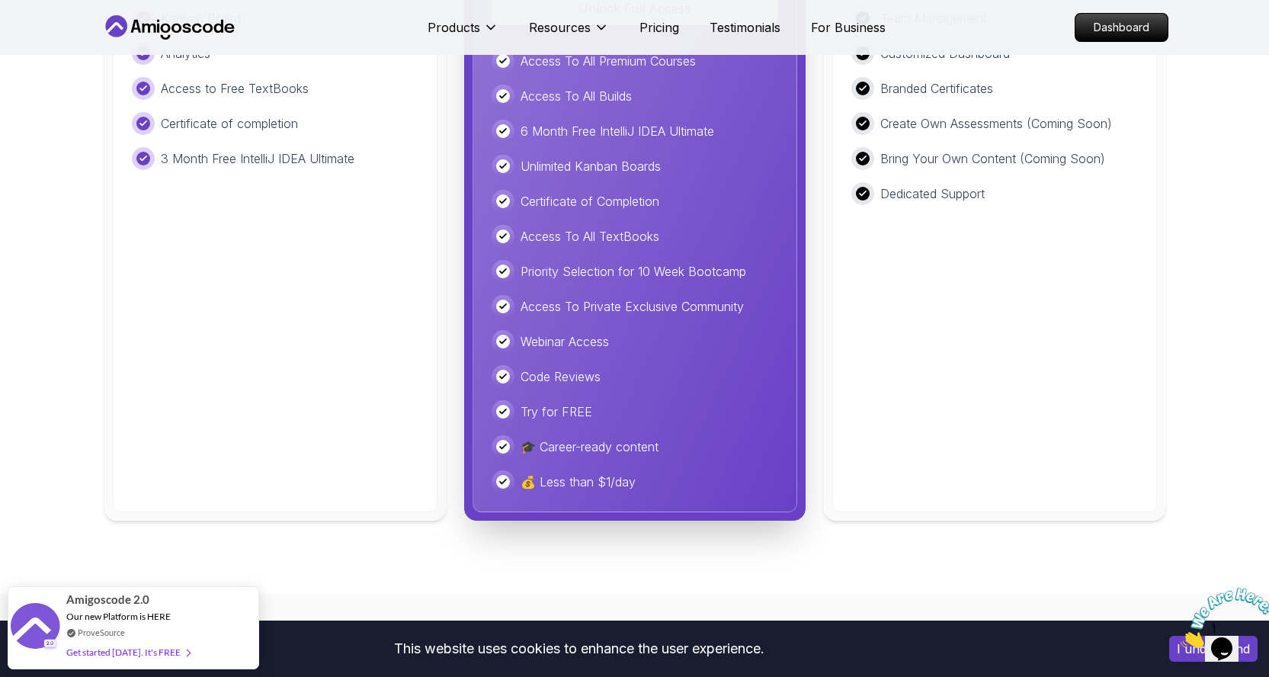
scroll to position [3399, 0]
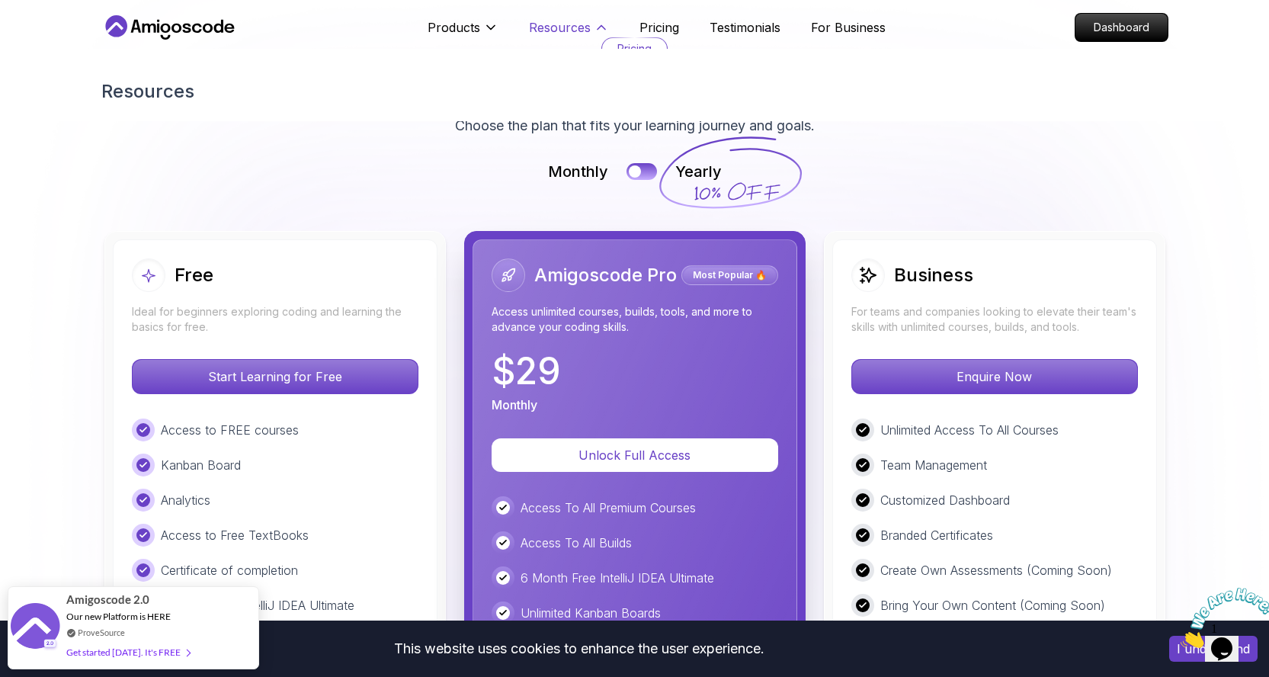
click at [575, 32] on p "Resources" at bounding box center [560, 27] width 62 height 18
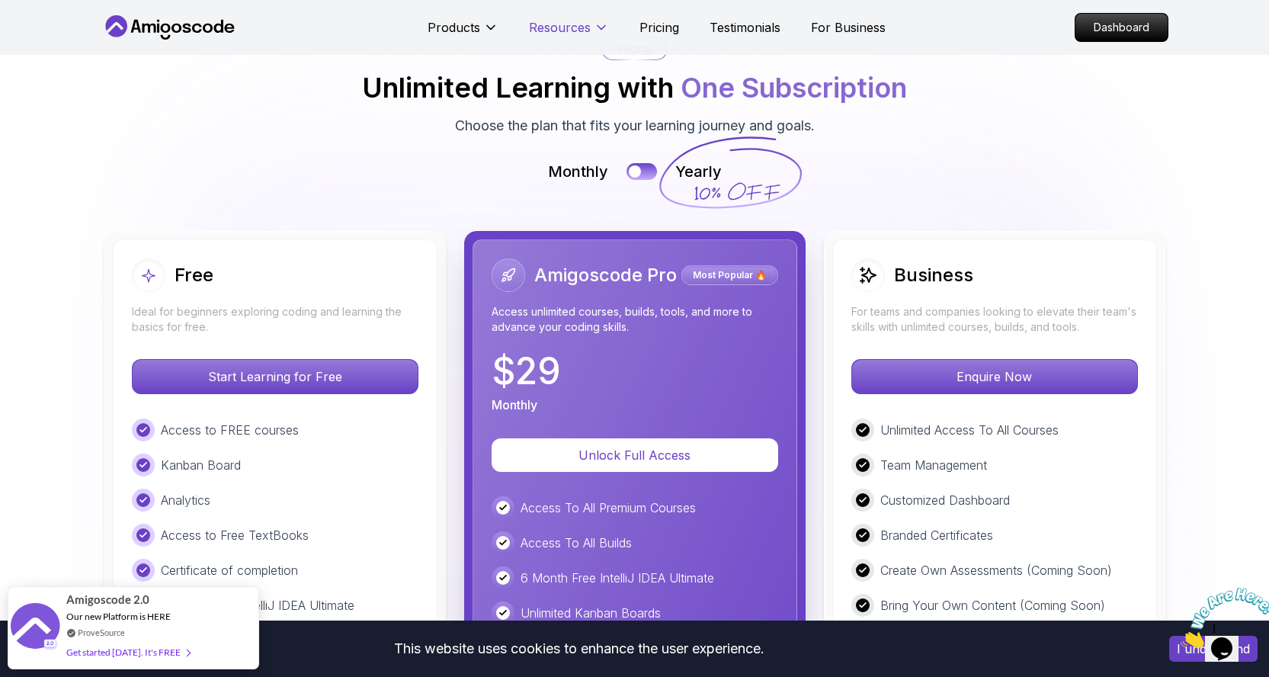
click at [575, 32] on p "Resources" at bounding box center [560, 27] width 62 height 18
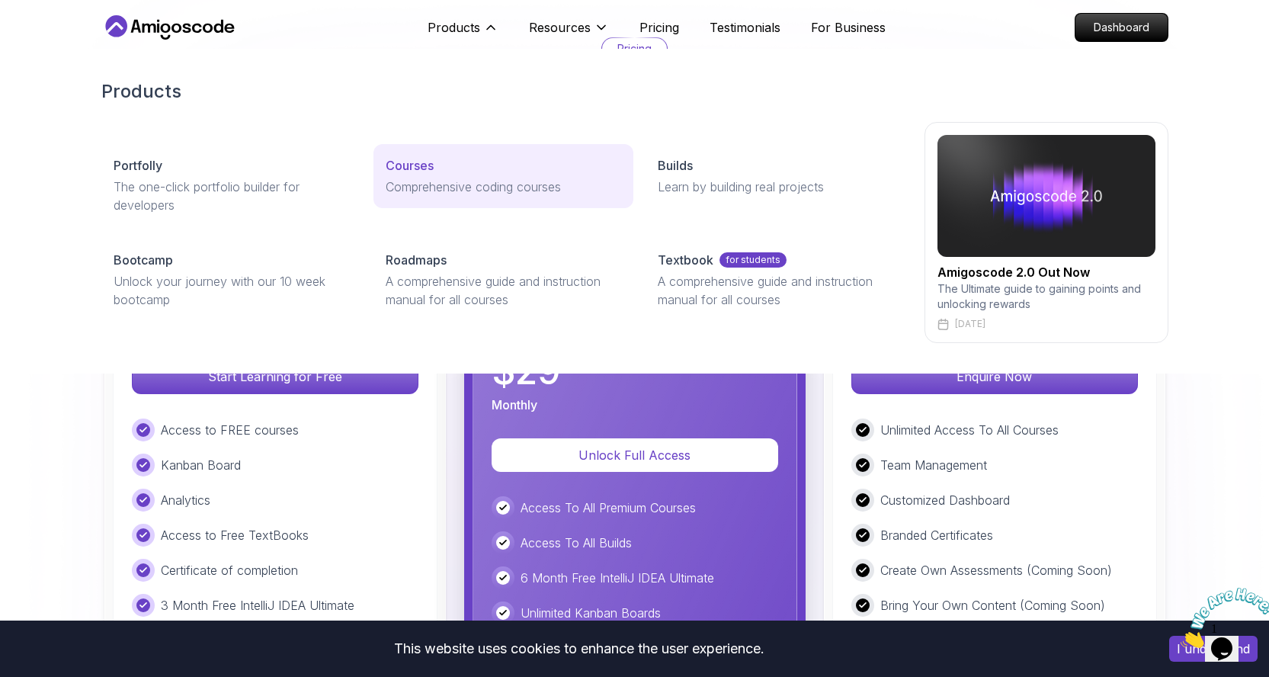
click at [521, 196] on link "Courses Comprehensive coding courses" at bounding box center [503, 176] width 260 height 64
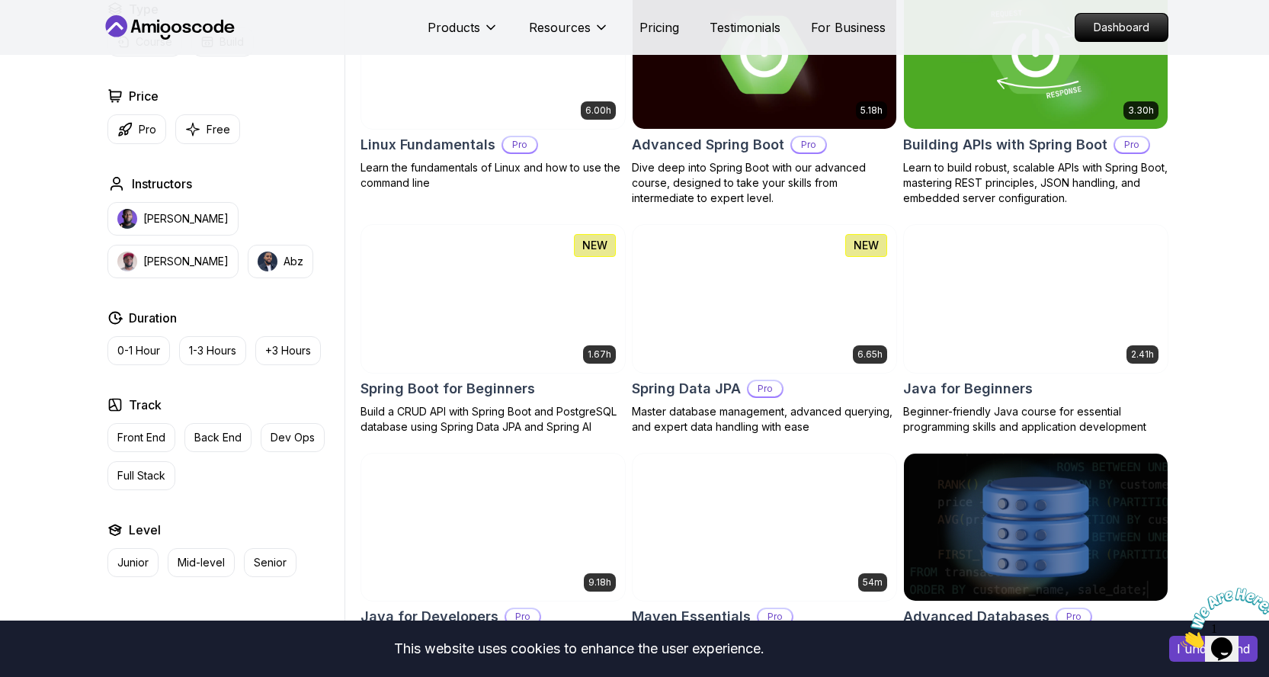
scroll to position [501, 0]
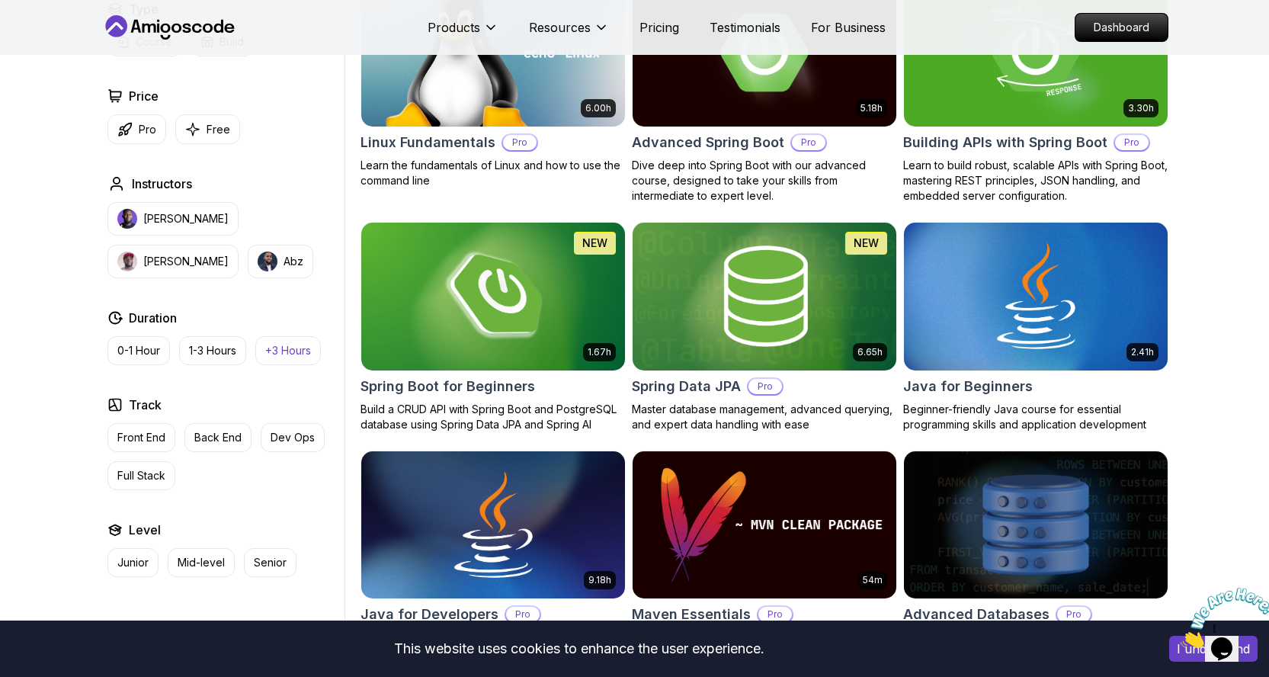
click at [290, 353] on p "+3 Hours" at bounding box center [288, 350] width 46 height 15
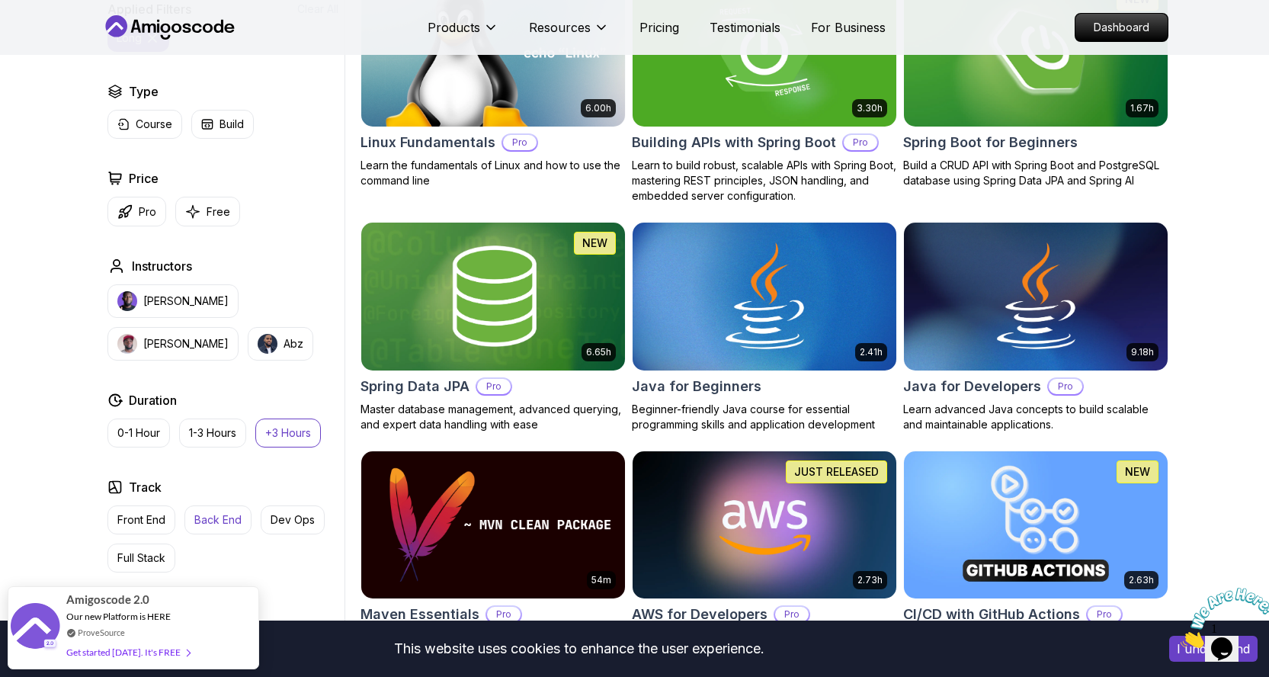
click at [239, 525] on p "Back End" at bounding box center [217, 519] width 47 height 15
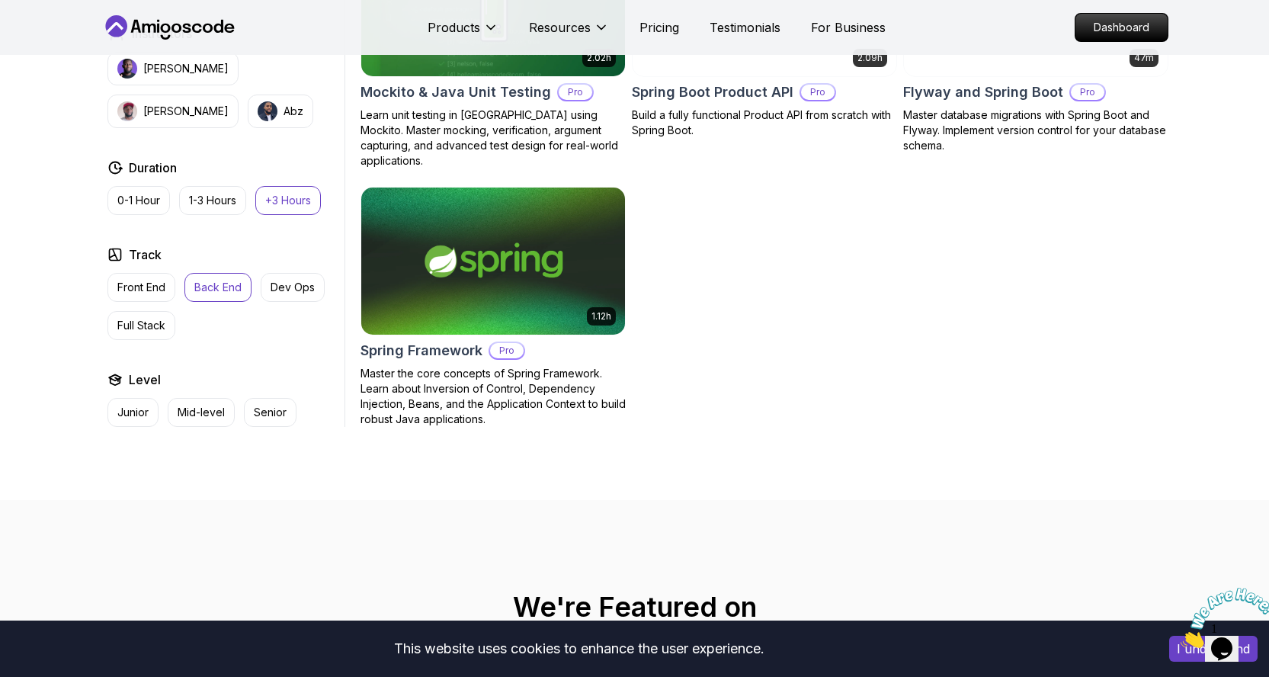
scroll to position [1816, 0]
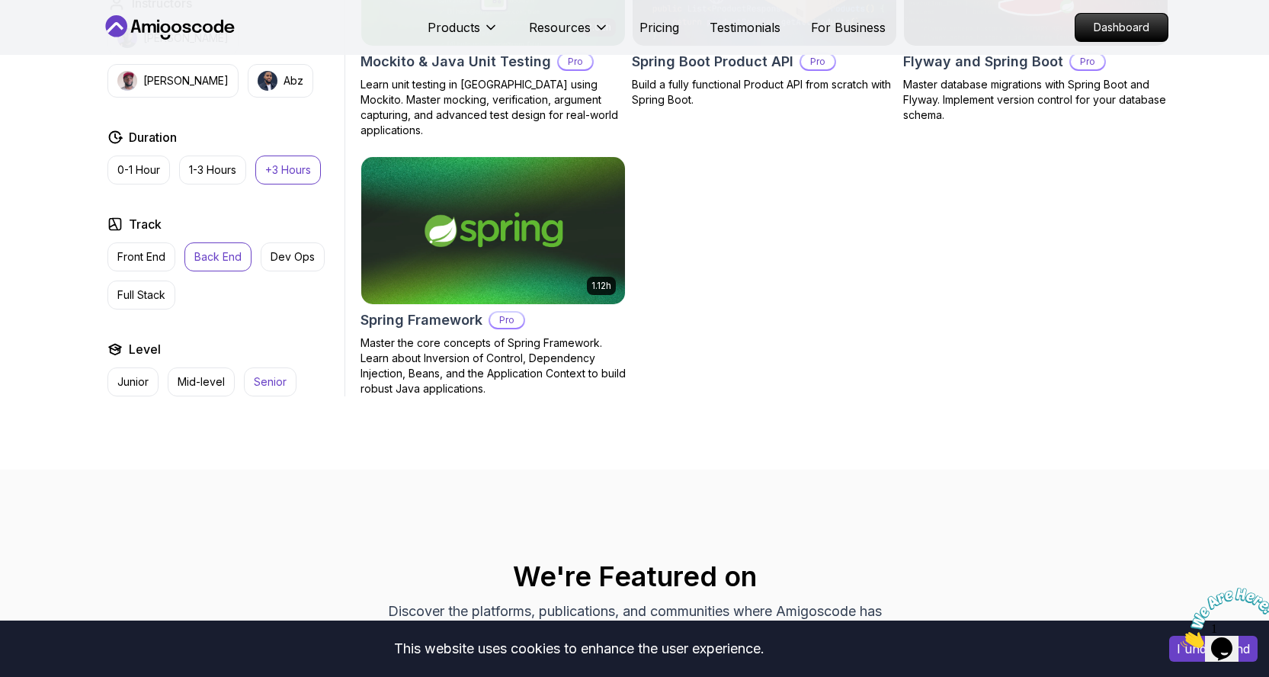
click at [260, 374] on p "Senior" at bounding box center [270, 381] width 33 height 15
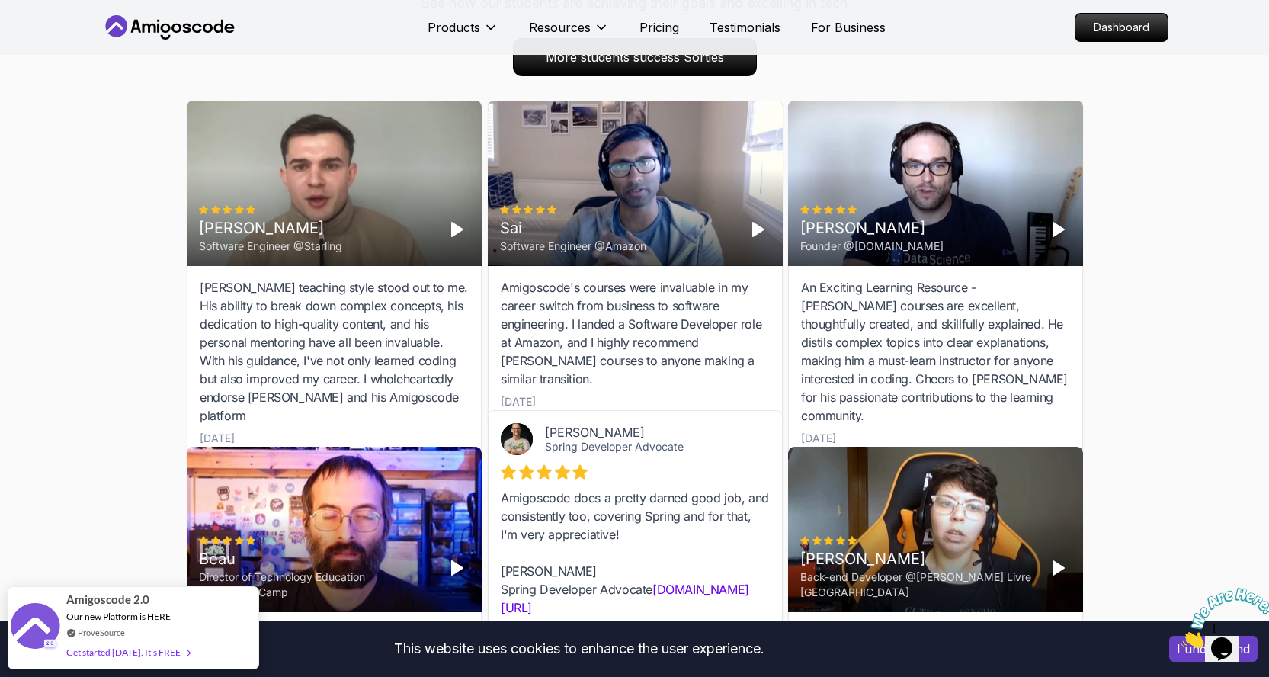
scroll to position [2013, 0]
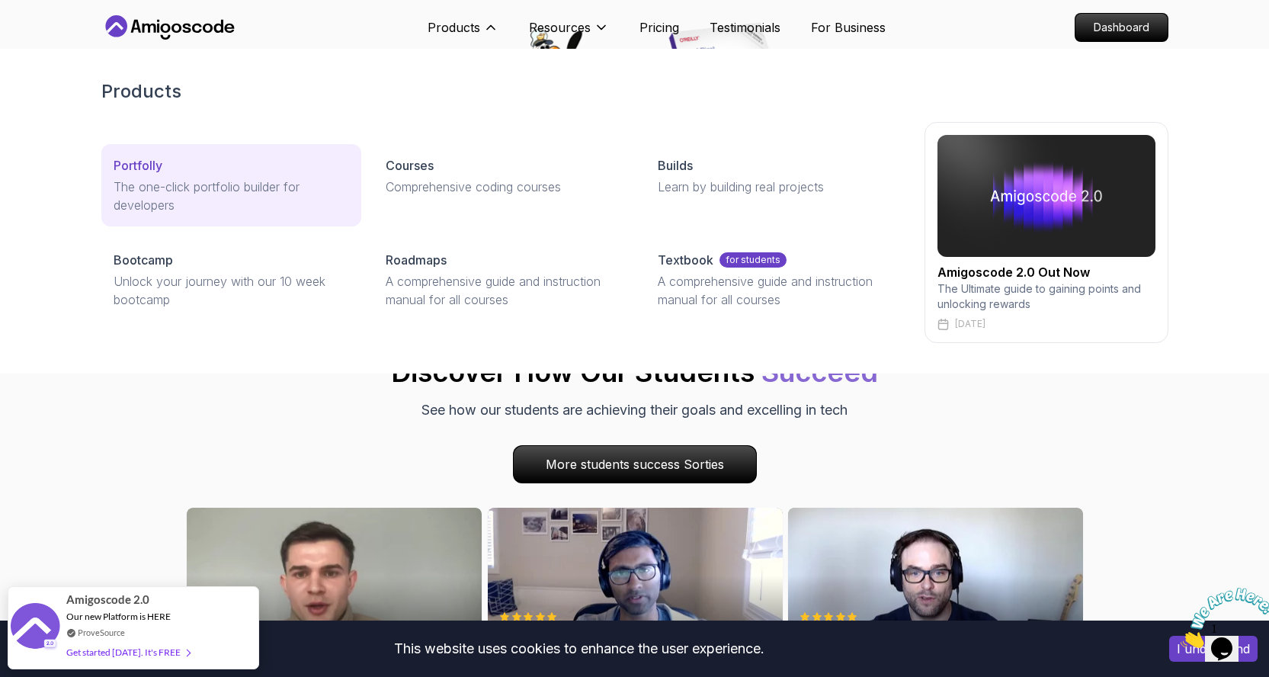
click at [163, 173] on div "Portfolly" at bounding box center [232, 165] width 236 height 18
